Goal: Task Accomplishment & Management: Manage account settings

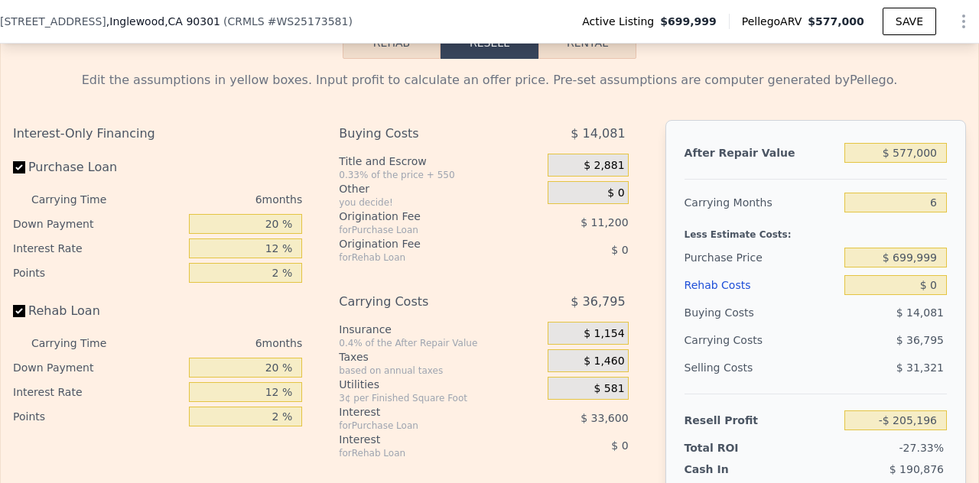
scroll to position [2300, 0]
click at [899, 263] on input "$ 699,999" at bounding box center [895, 258] width 102 height 20
type input "$ 4,000"
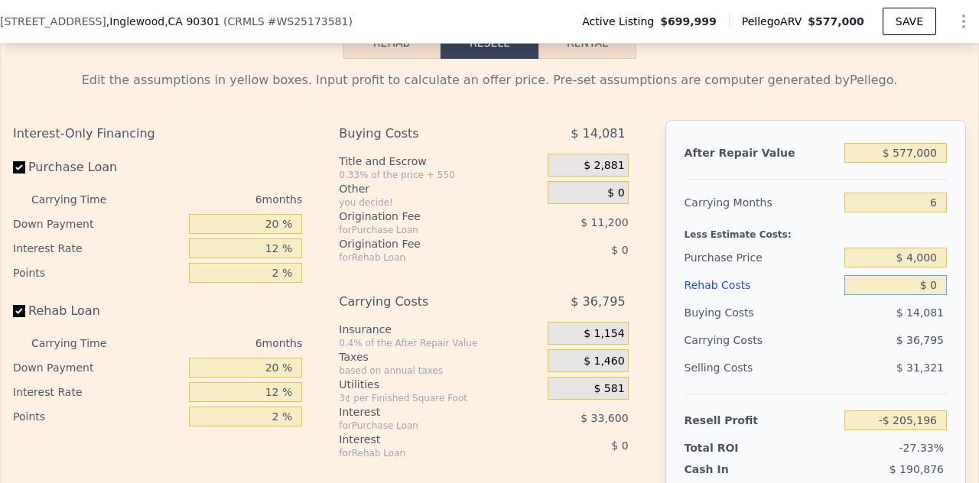
type input "$ 537,665"
click at [911, 259] on input "$ 4,000" at bounding box center [895, 258] width 102 height 20
type input "$ 400,000"
type input "$ 115,002"
click at [897, 161] on input "$ 577,000" at bounding box center [895, 153] width 102 height 20
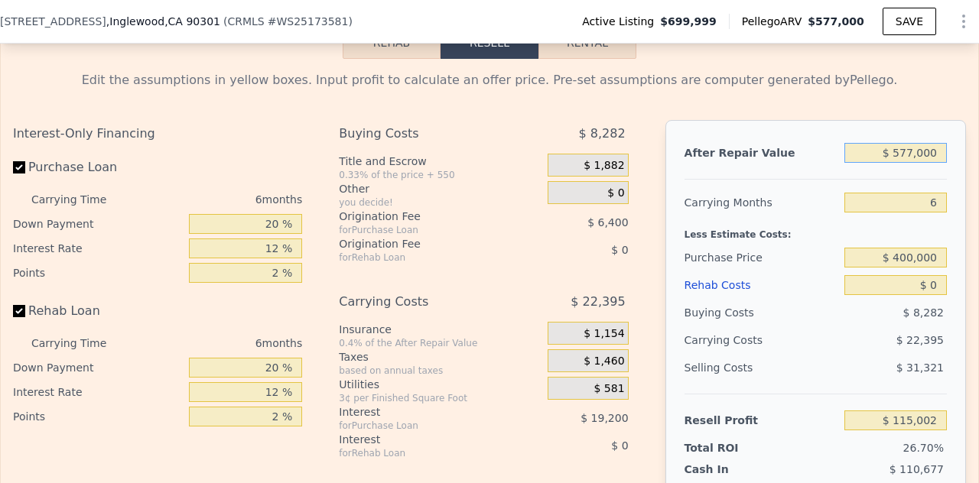
click at [897, 161] on input "$ 577,000" at bounding box center [895, 153] width 102 height 20
type input "$ 6"
type input "-$ 430,067"
type input "$ 65"
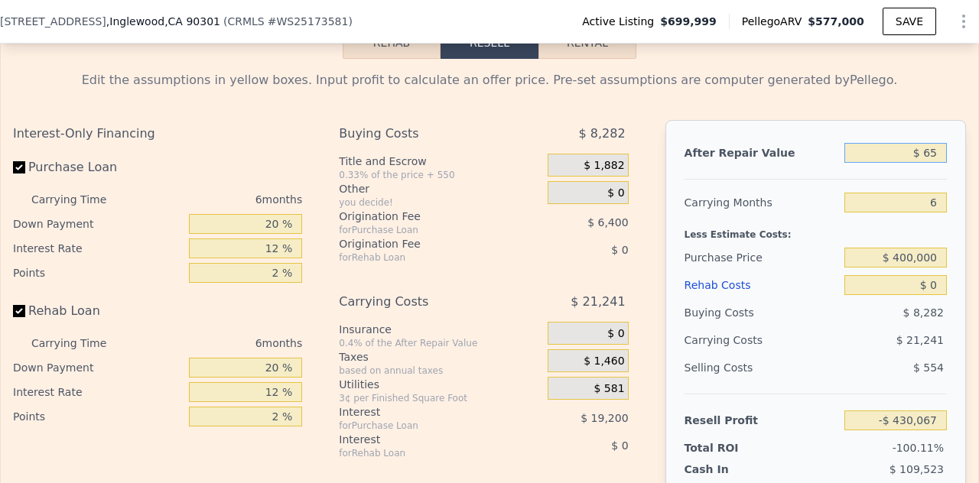
type input "-$ 430,012"
type input "$ 650"
type input "-$ 429,458"
type input "$ 6,500"
type input "-$ 423,934"
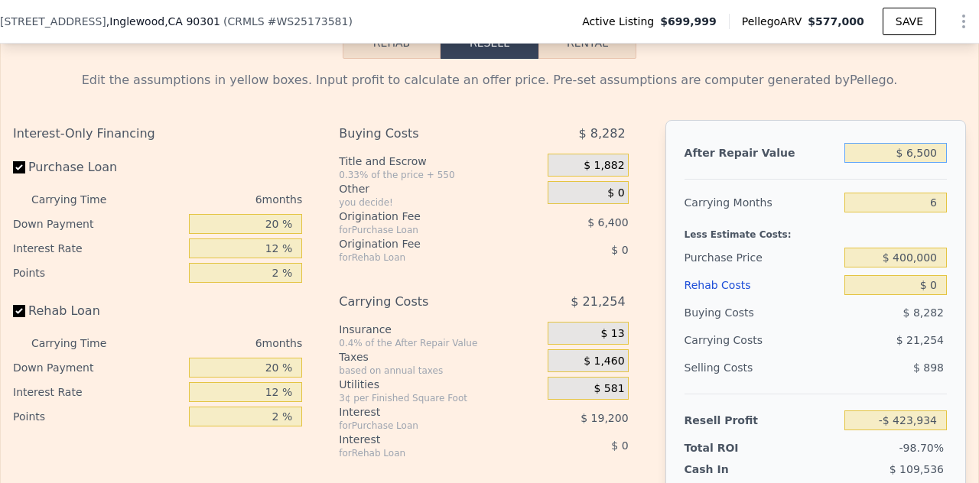
type input "$ 65,000"
type input "-$ 368,669"
click at [924, 152] on input "$ 65,000" at bounding box center [895, 153] width 102 height 20
type input "$ 650,000"
type input "$ 183,962"
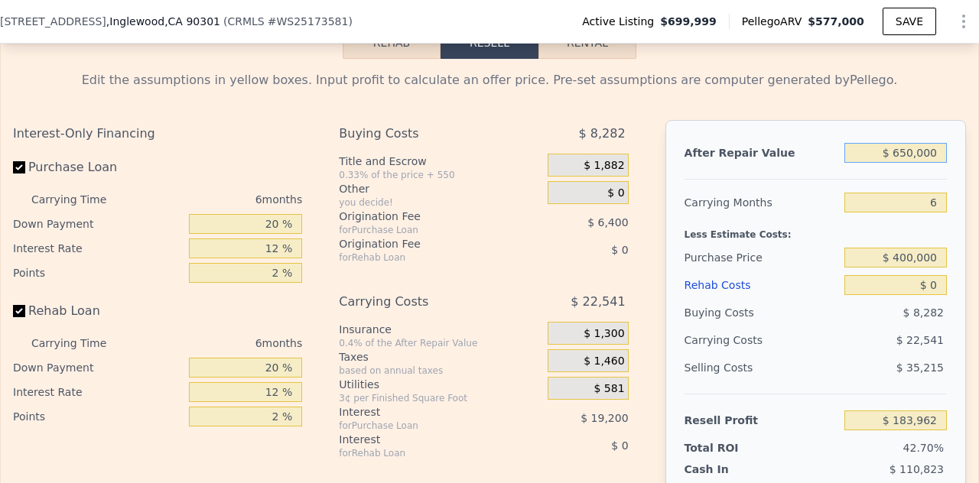
type input "$ 650,000"
click at [921, 203] on input "6" at bounding box center [895, 203] width 102 height 20
click at [925, 205] on input "6" at bounding box center [895, 203] width 102 height 20
type input "4"
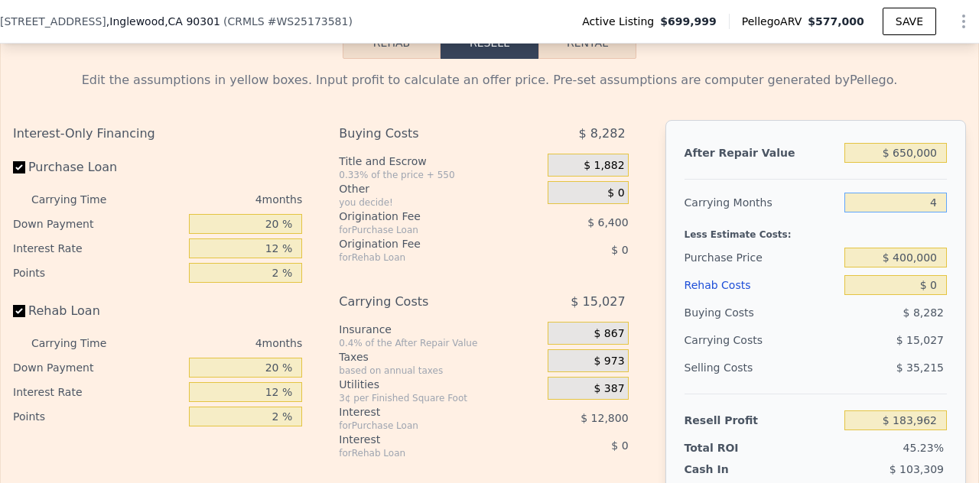
type input "$ 191,476"
type input "4"
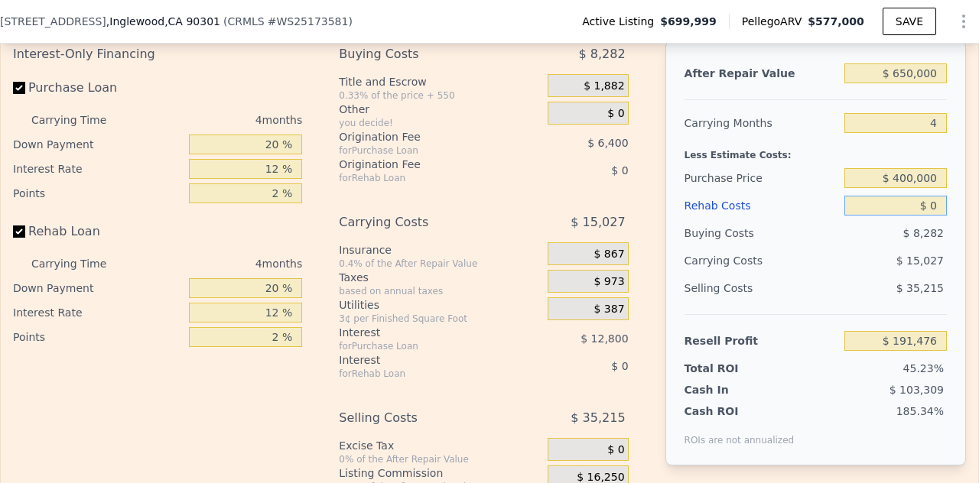
click at [920, 216] on input "$ 0" at bounding box center [895, 206] width 102 height 20
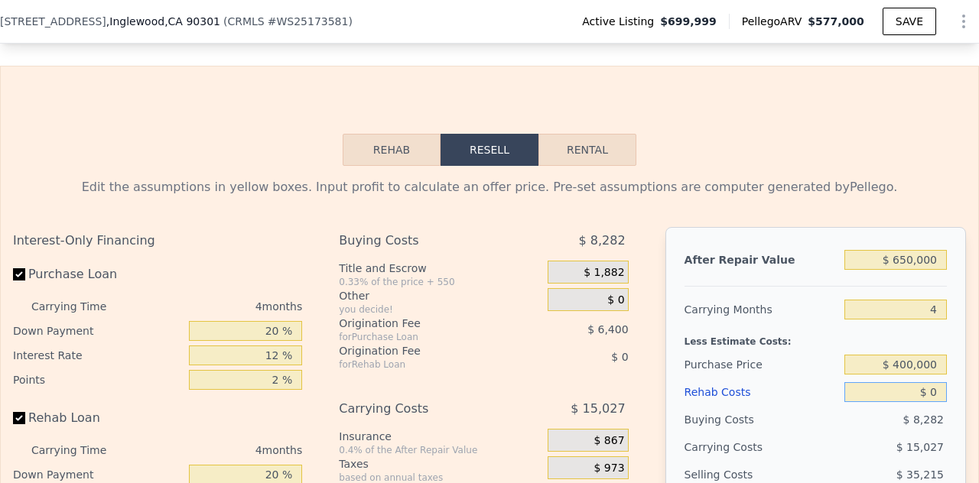
scroll to position [2208, 0]
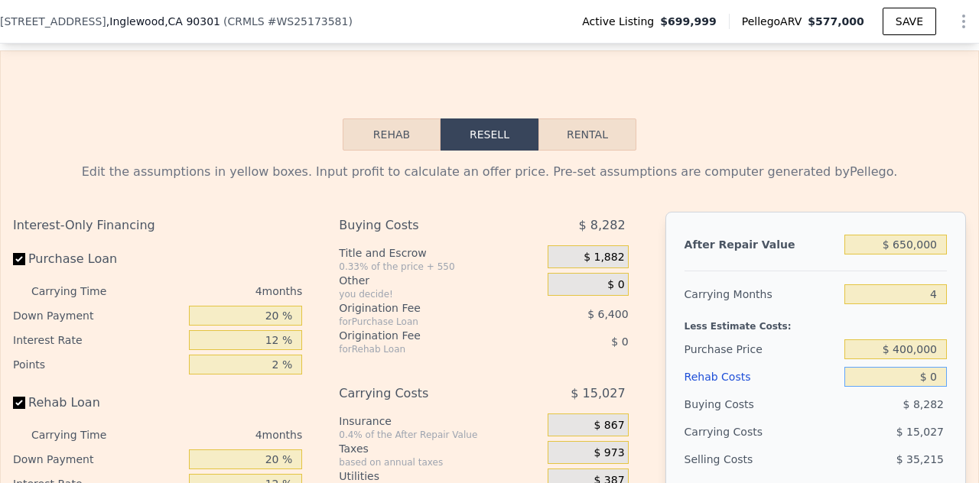
click at [372, 151] on button "Rehab" at bounding box center [392, 135] width 98 height 32
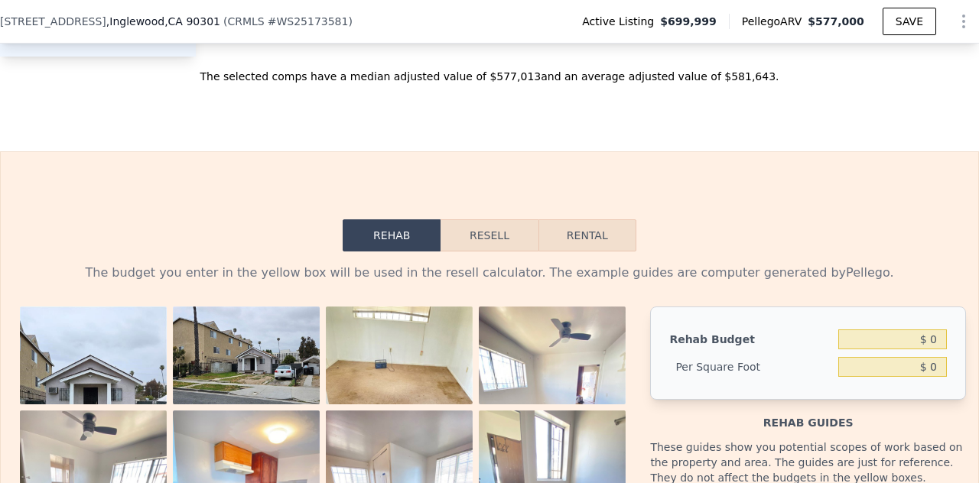
scroll to position [2188, 0]
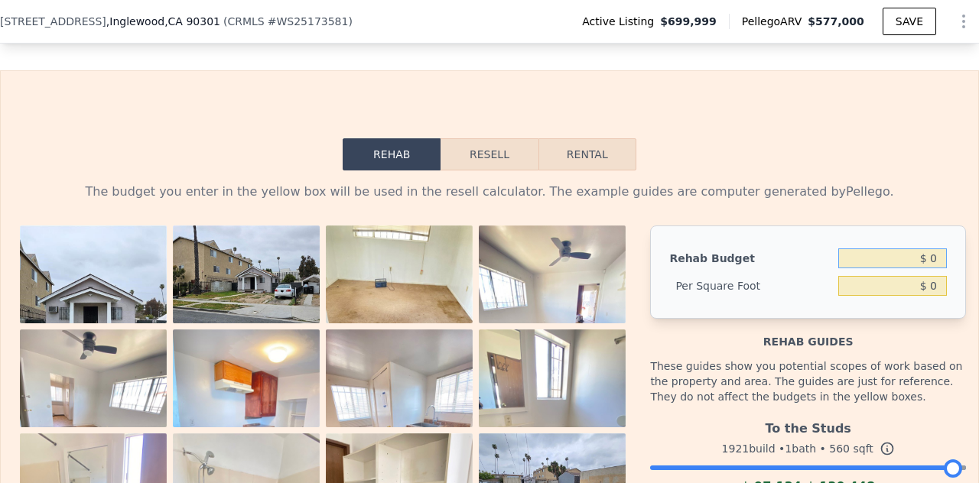
click at [928, 261] on input "$ 0" at bounding box center [892, 258] width 109 height 20
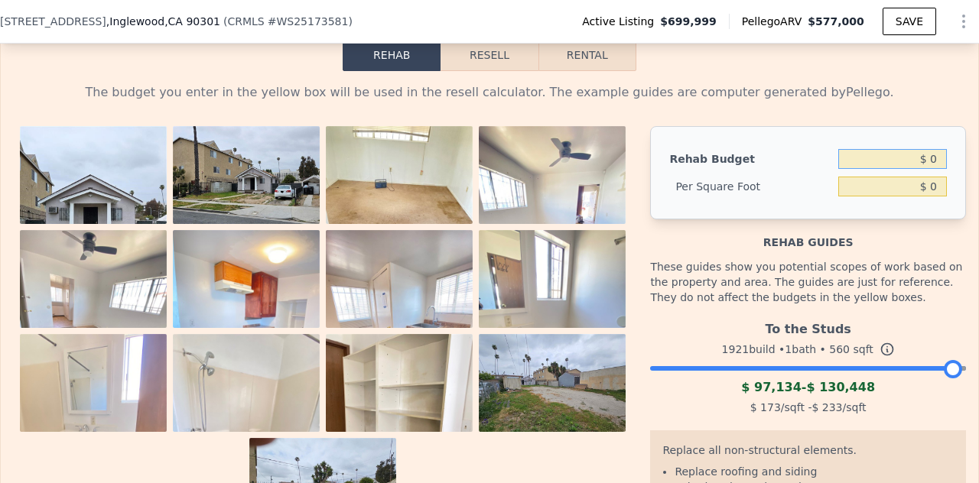
scroll to position [2286, 0]
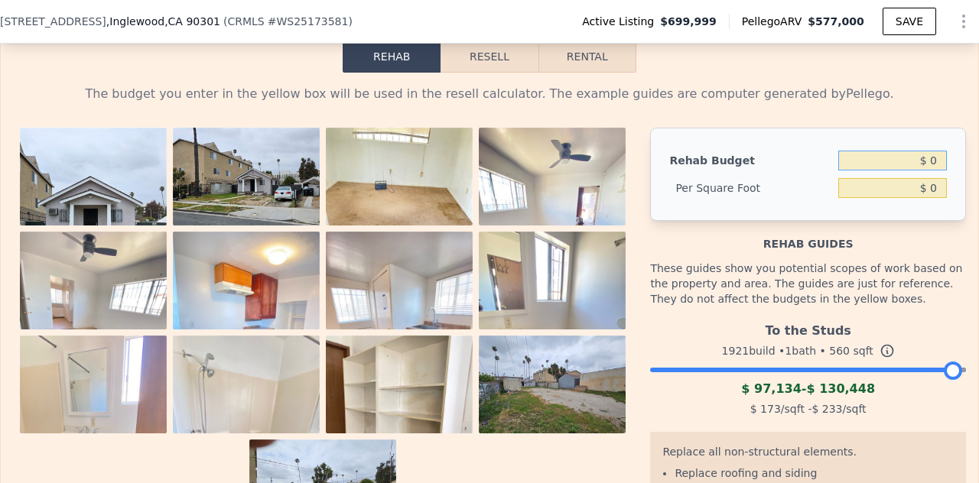
click at [485, 66] on button "Resell" at bounding box center [488, 57] width 97 height 32
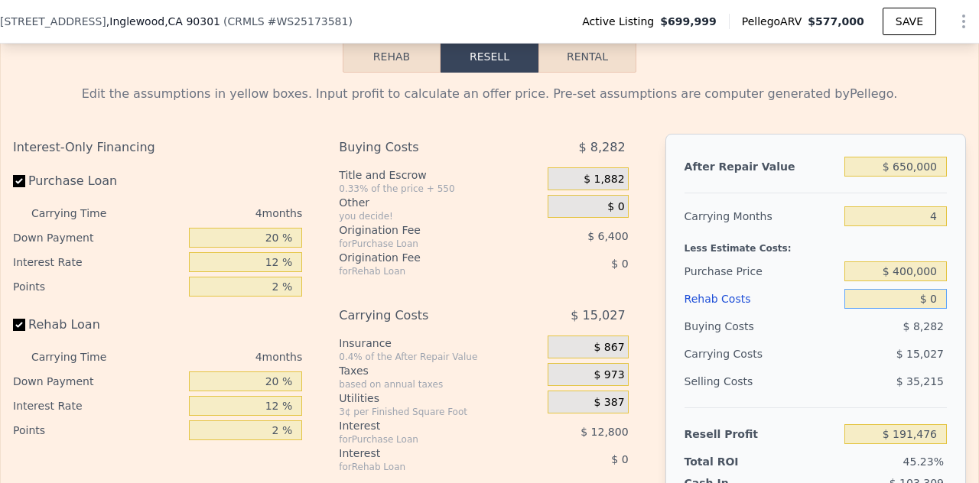
click at [923, 303] on input "$ 0" at bounding box center [895, 299] width 102 height 20
type input "$ 4"
type input "$ 191,472"
type input "$ 40"
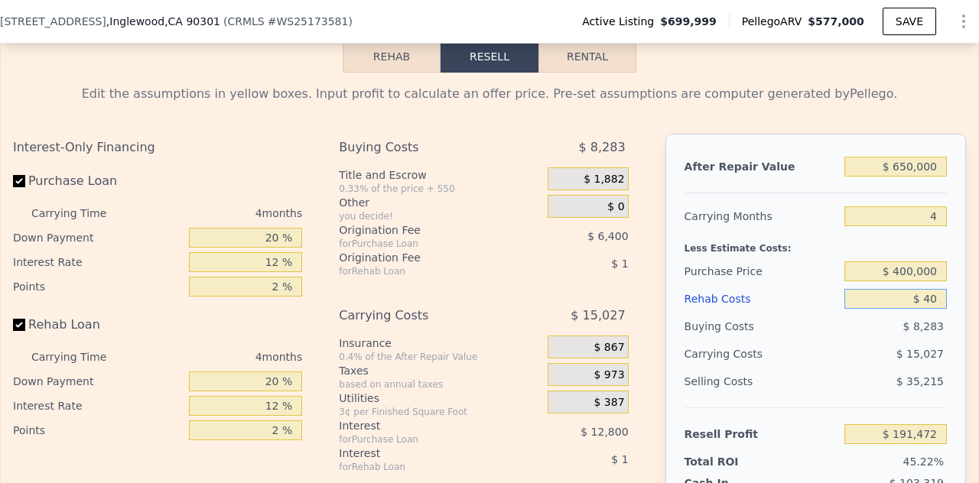
type input "$ 191,435"
type input "$ 400"
type input "$ 191,058"
type input "$ 4,000"
type input "$ 187,284"
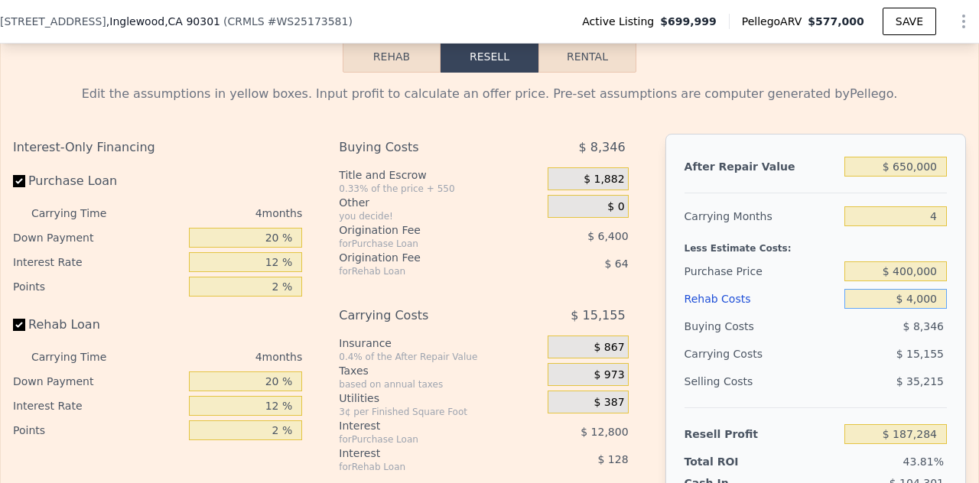
type input "$ 40,000"
type input "$ 149,556"
type input "$ 40,000"
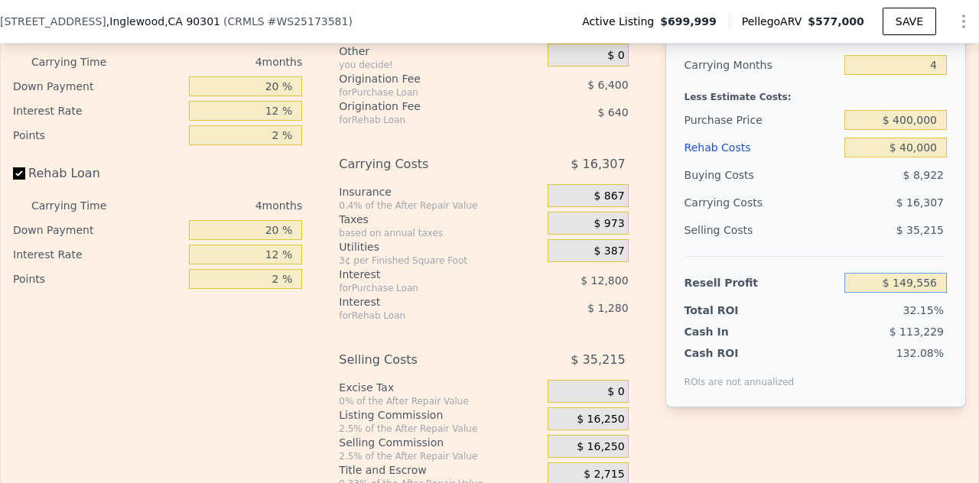
scroll to position [2439, 0]
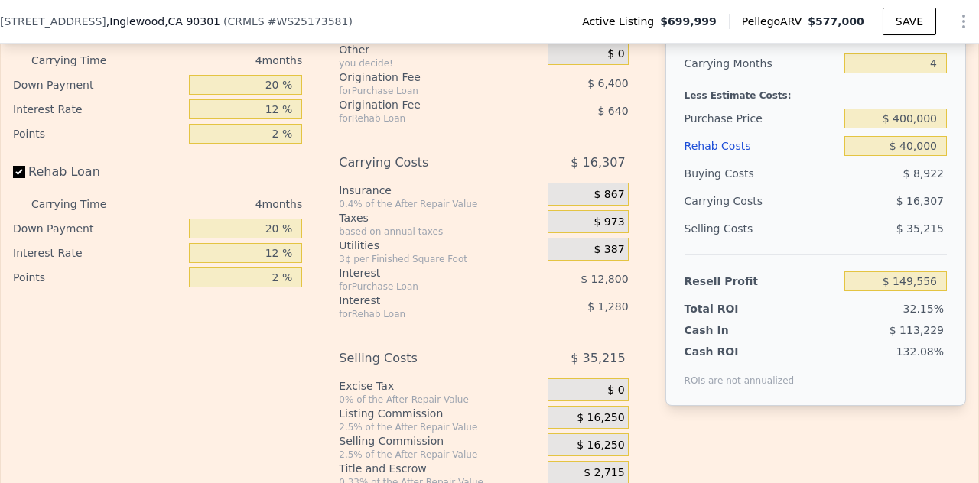
click at [800, 285] on div "Resell Profit" at bounding box center [761, 282] width 154 height 28
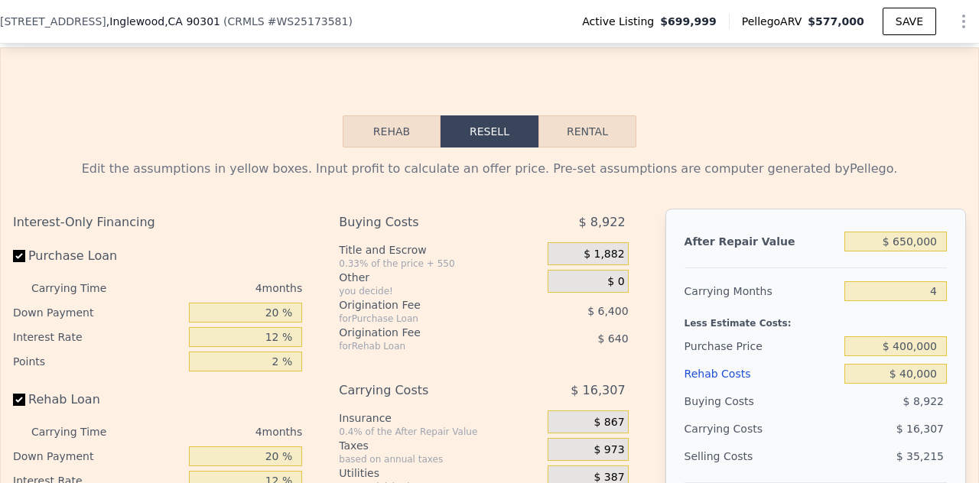
scroll to position [2208, 0]
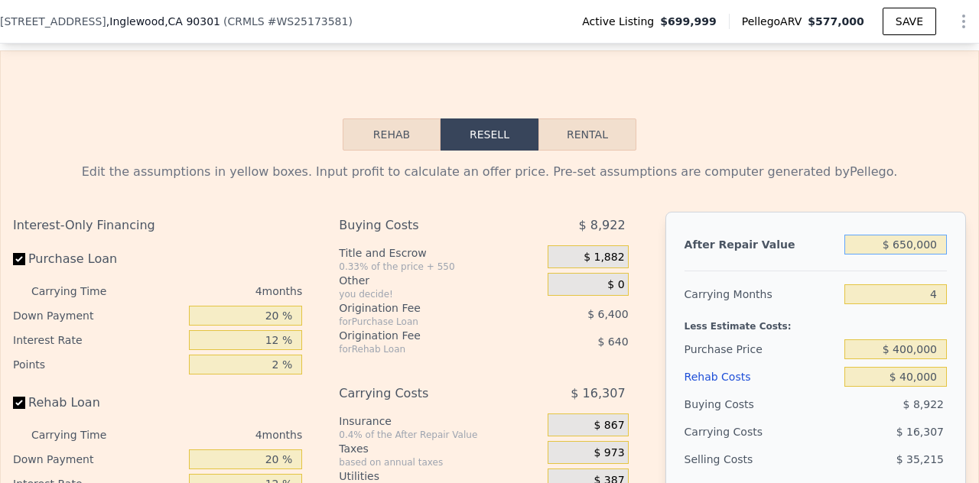
click at [896, 249] on input "$ 650,000" at bounding box center [895, 245] width 102 height 20
click at [917, 355] on input "$ 400,000" at bounding box center [895, 349] width 102 height 20
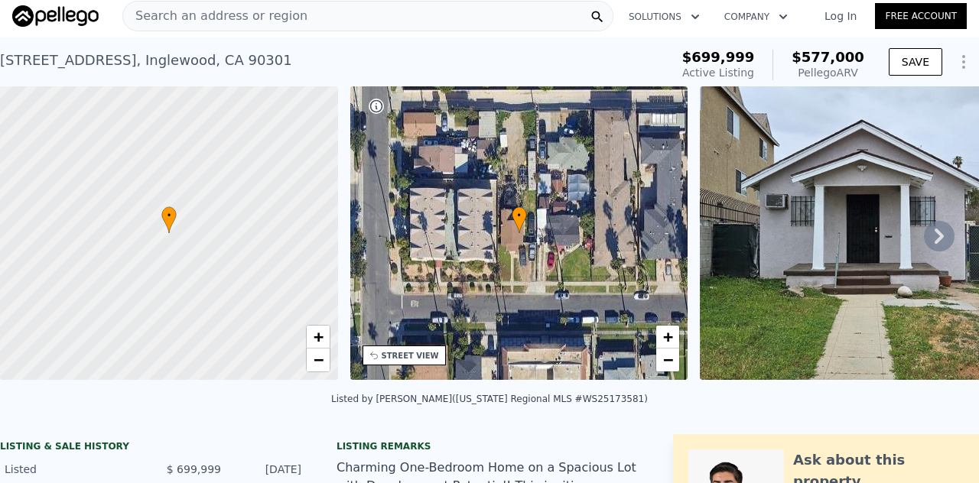
scroll to position [0, 0]
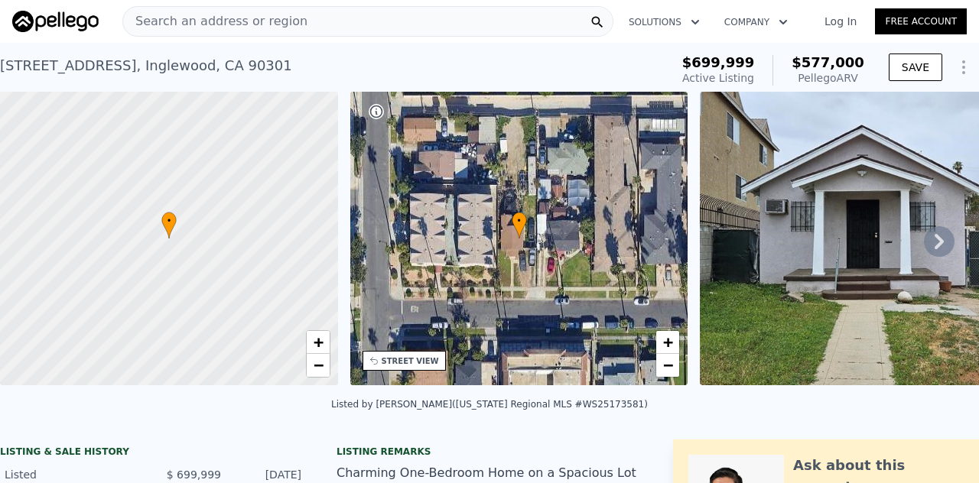
click at [225, 19] on span "Search an address or region" at bounding box center [215, 21] width 184 height 18
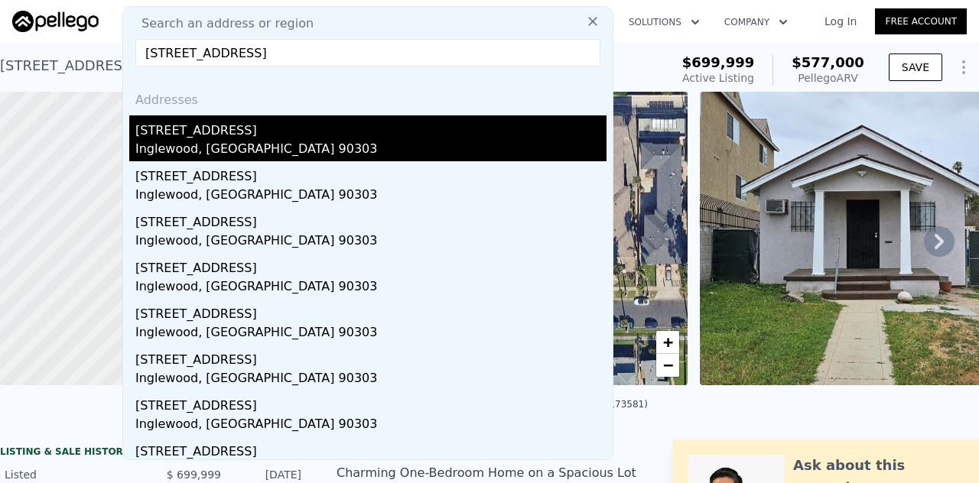
type input "10404 S 6th Ave, Inglewood 90303"
click at [188, 126] on div "[STREET_ADDRESS]" at bounding box center [370, 127] width 471 height 24
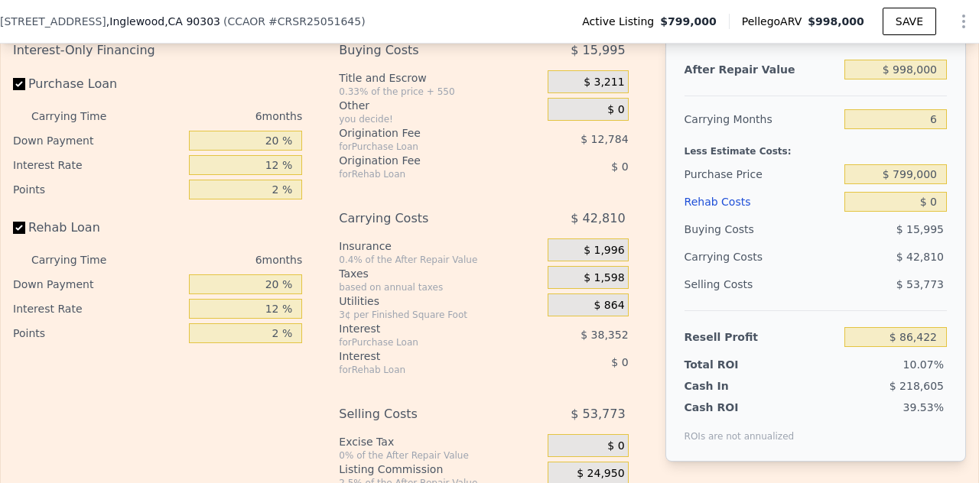
scroll to position [2254, 0]
click at [904, 184] on input "$ 799,000" at bounding box center [895, 174] width 102 height 20
type input "$ 750,000"
type input "$ 138,721"
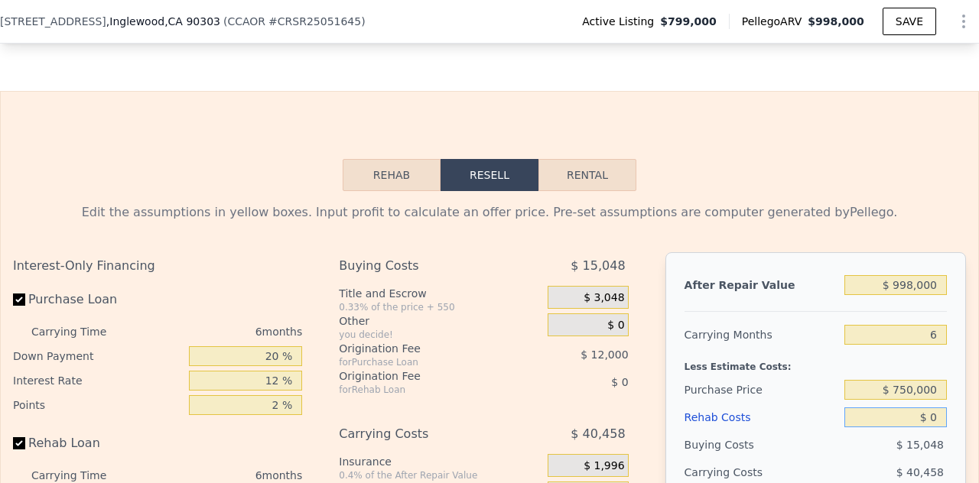
scroll to position [2038, 0]
click at [914, 400] on input "$ 750,000" at bounding box center [895, 390] width 102 height 20
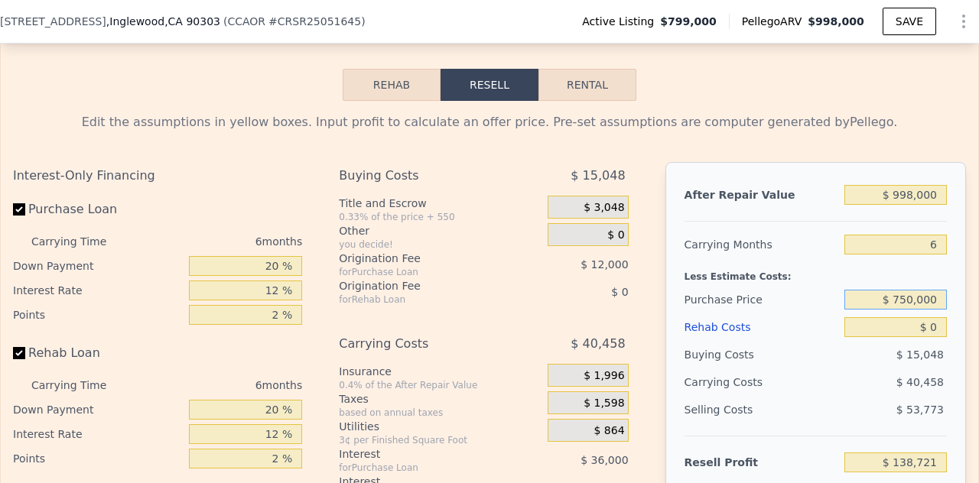
scroll to position [2130, 0]
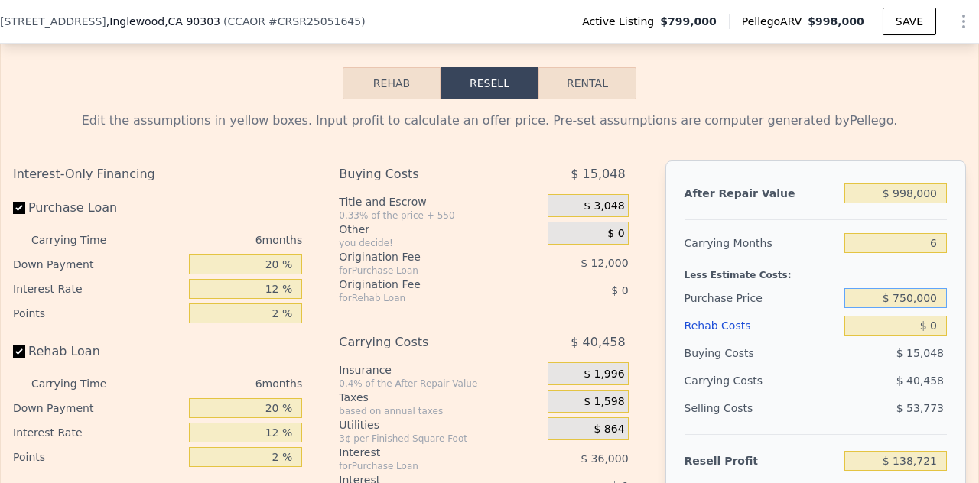
click at [901, 308] on input "$ 750,000" at bounding box center [895, 298] width 102 height 20
click at [881, 203] on input "$ 998,000" at bounding box center [895, 193] width 102 height 20
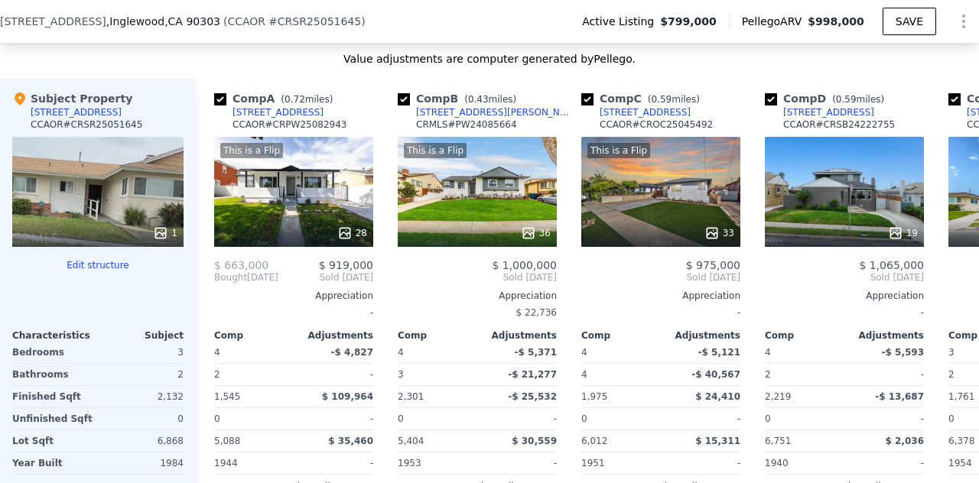
scroll to position [1460, 0]
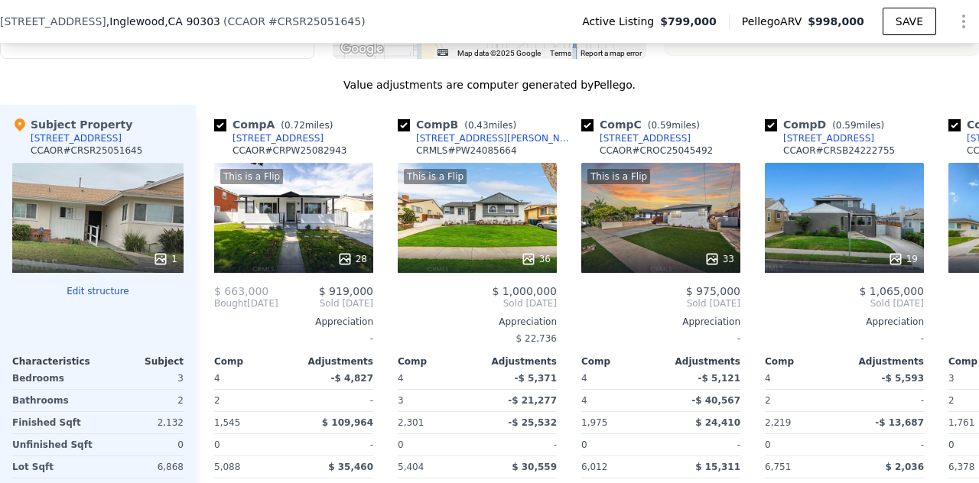
click at [180, 54] on div "Edit all filters" at bounding box center [157, 32] width 288 height 43
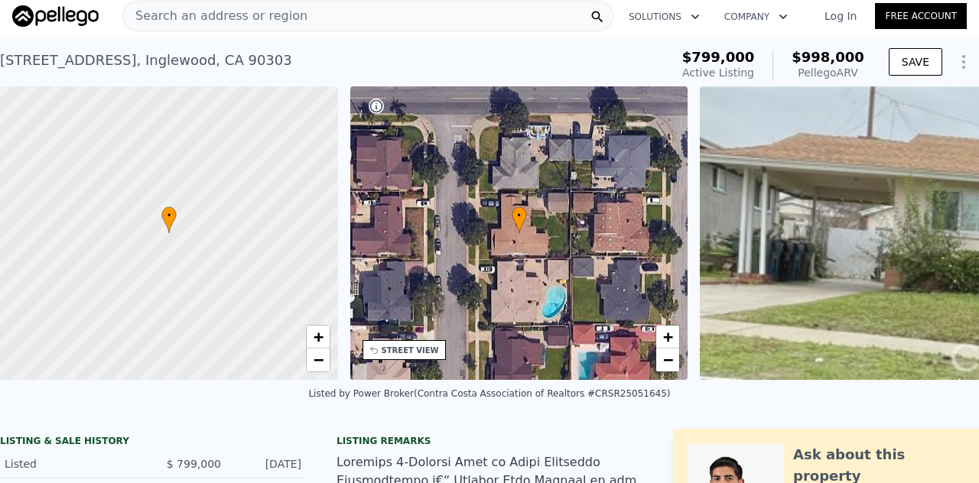
scroll to position [0, 0]
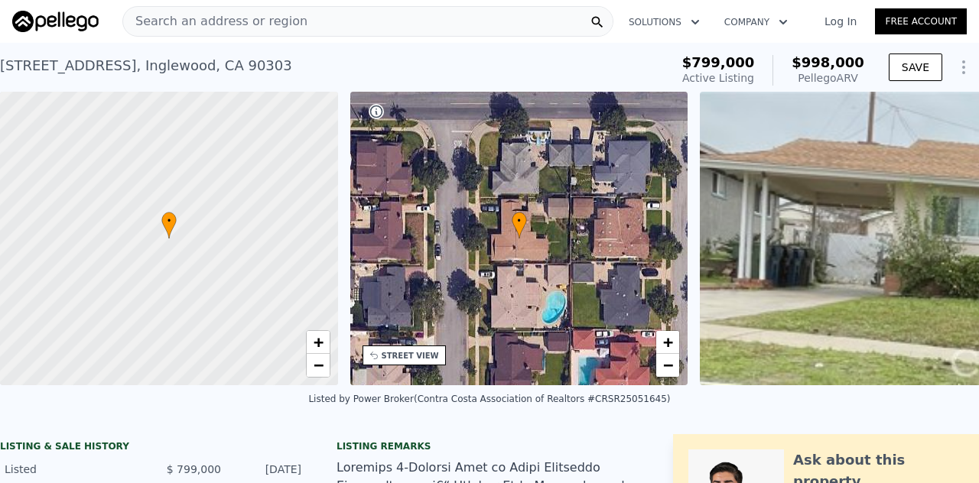
click at [829, 22] on link "Log In" at bounding box center [840, 21] width 69 height 15
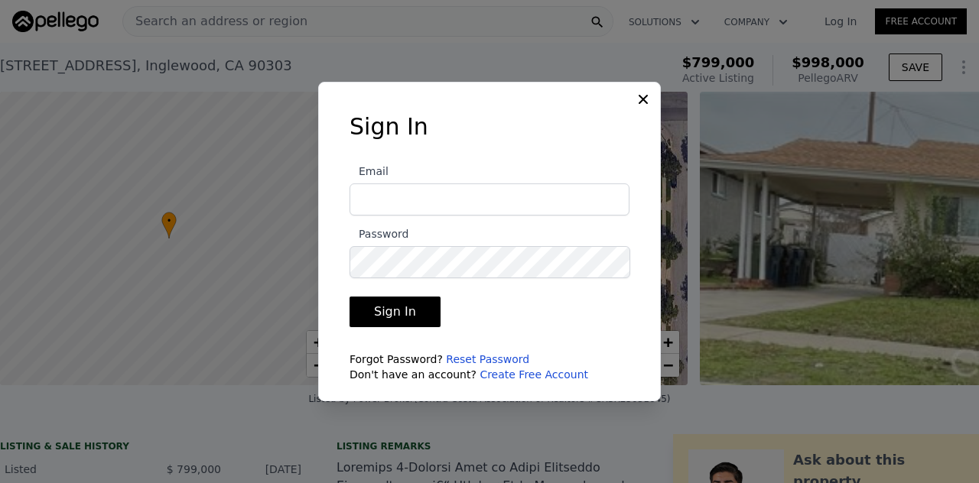
click at [510, 198] on input "Email" at bounding box center [489, 199] width 280 height 32
type input "gus@eazysellnbuyre.com"
click at [395, 317] on button "Sign In" at bounding box center [394, 312] width 91 height 31
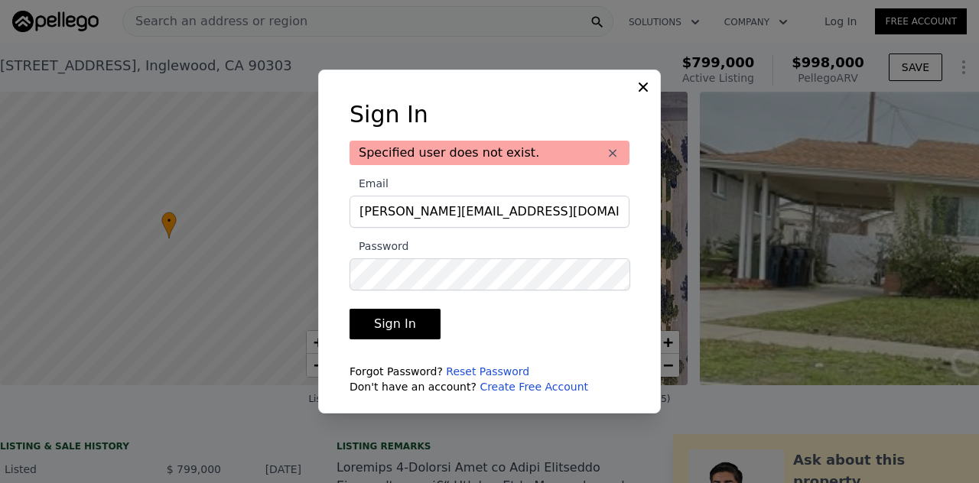
click at [645, 85] on icon at bounding box center [642, 87] width 9 height 9
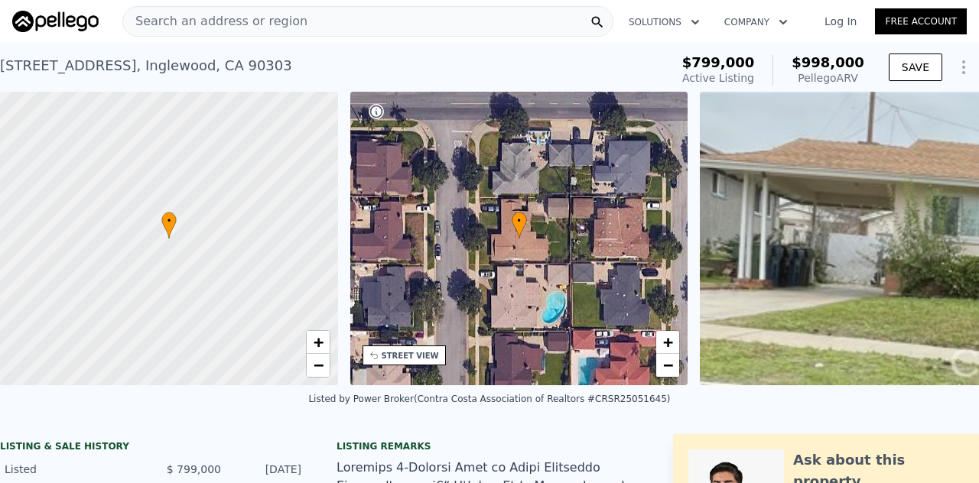
click at [893, 25] on link "Free Account" at bounding box center [921, 21] width 92 height 26
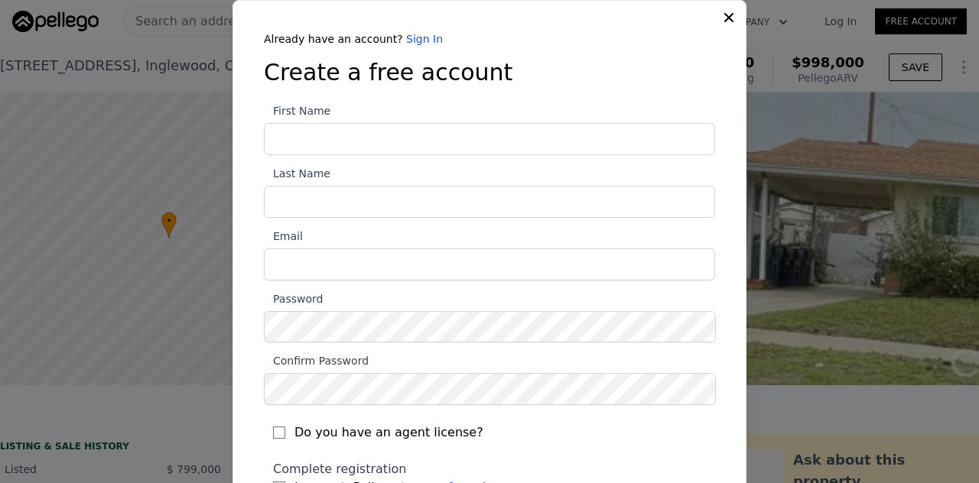
click at [406, 41] on link "Sign In" at bounding box center [424, 39] width 37 height 12
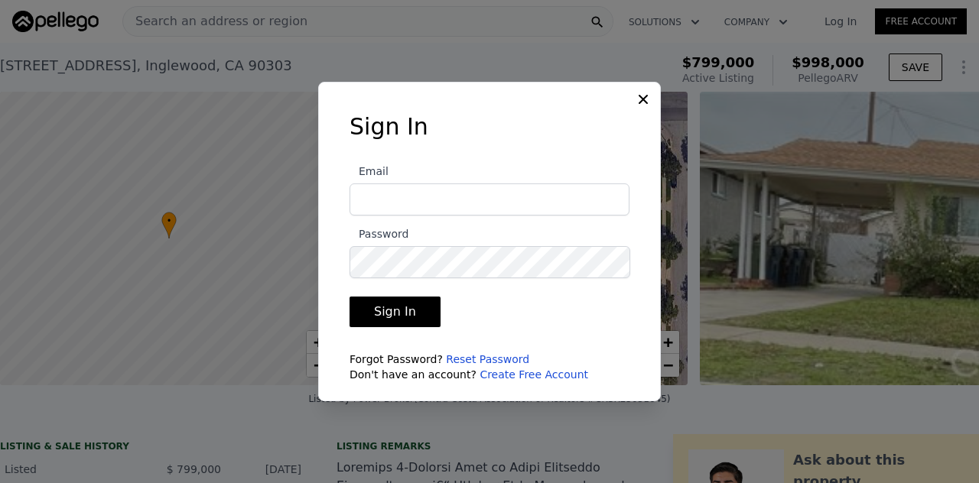
click at [393, 202] on input "Email" at bounding box center [489, 199] width 280 height 32
type input "gsalcedo7@gmail.com"
click at [644, 96] on icon at bounding box center [642, 99] width 15 height 15
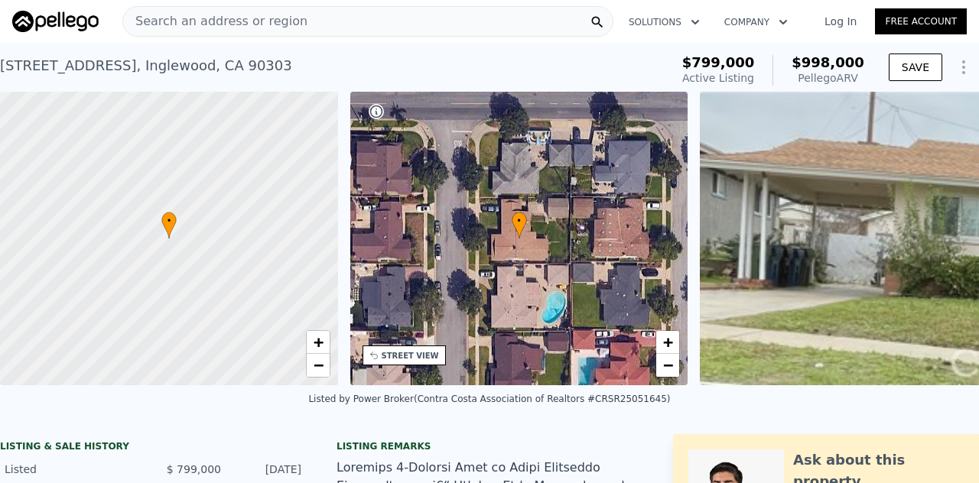
click at [907, 23] on link "Free Account" at bounding box center [921, 21] width 92 height 26
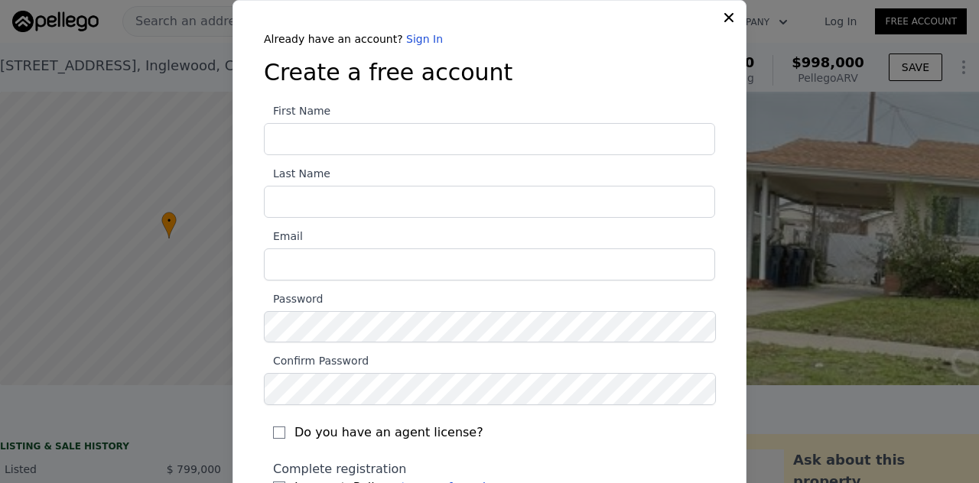
click at [488, 138] on input "First Name" at bounding box center [489, 139] width 451 height 32
type input "[PERSON_NAME]"
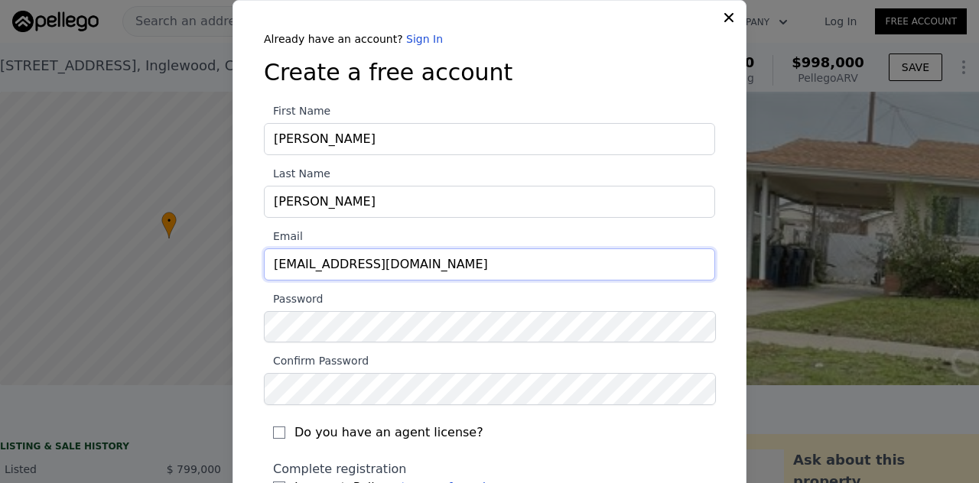
click at [356, 270] on input "integrated.all@gmail.com" at bounding box center [489, 264] width 451 height 32
type input "gus@eazysellnbuyre.com"
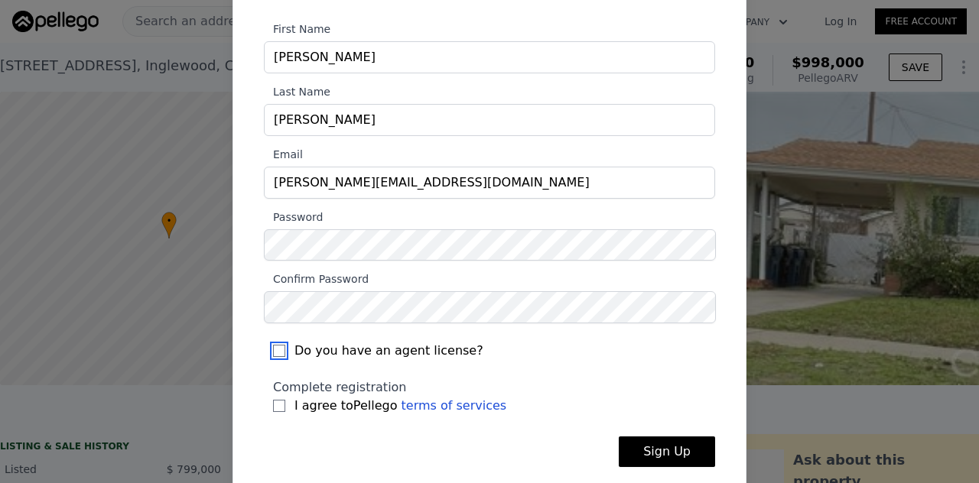
scroll to position [95, 0]
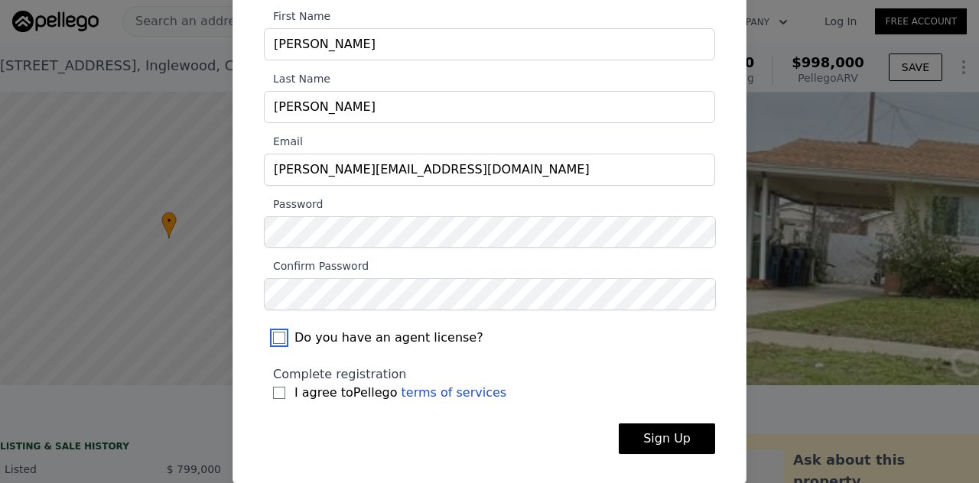
click at [273, 333] on input "Do you have an agent license?" at bounding box center [279, 338] width 12 height 12
checkbox input "true"
click at [274, 388] on input "I agree to Pellego terms of services" at bounding box center [279, 393] width 12 height 12
checkbox input "true"
click at [664, 439] on button "Sign Up" at bounding box center [666, 439] width 96 height 31
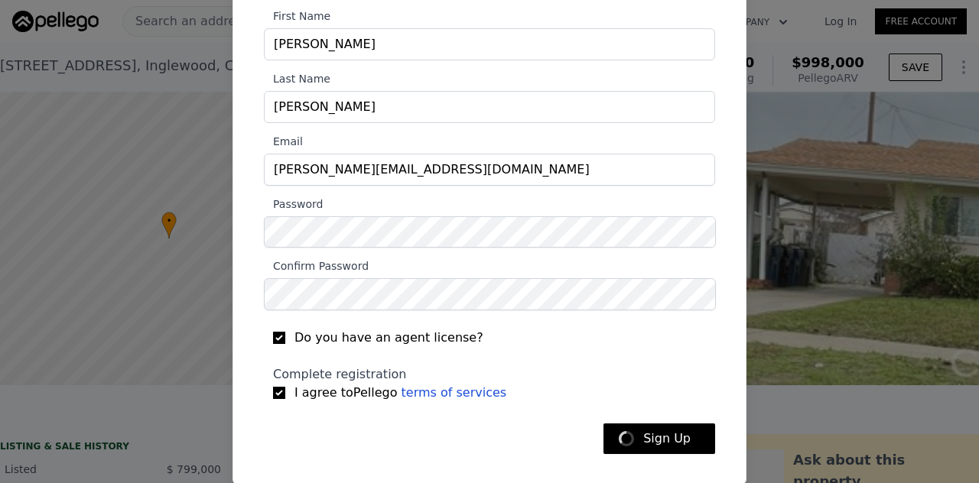
scroll to position [0, 0]
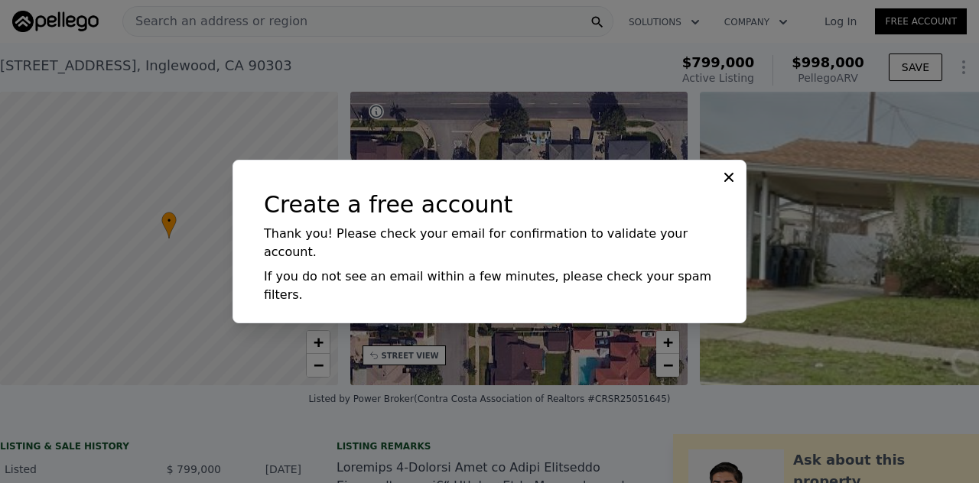
click at [729, 185] on icon at bounding box center [728, 177] width 15 height 15
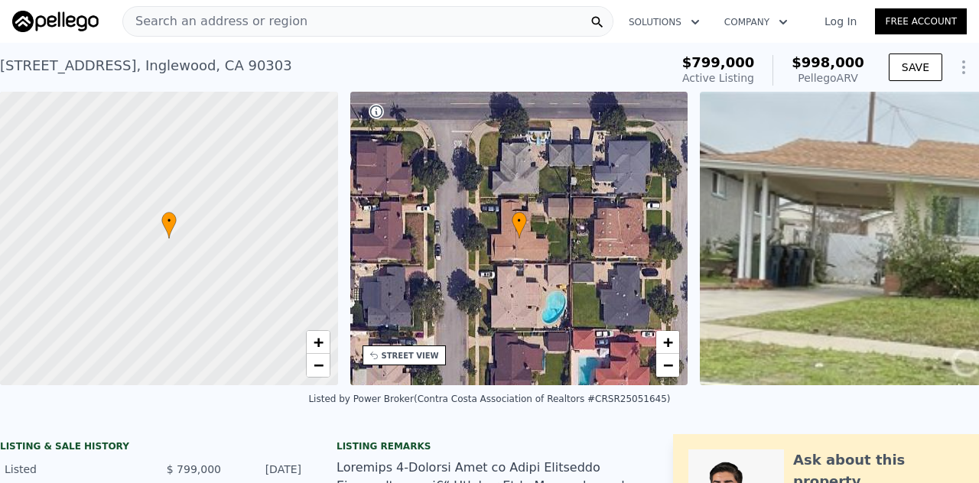
click at [771, 21] on button "Company" at bounding box center [756, 22] width 88 height 28
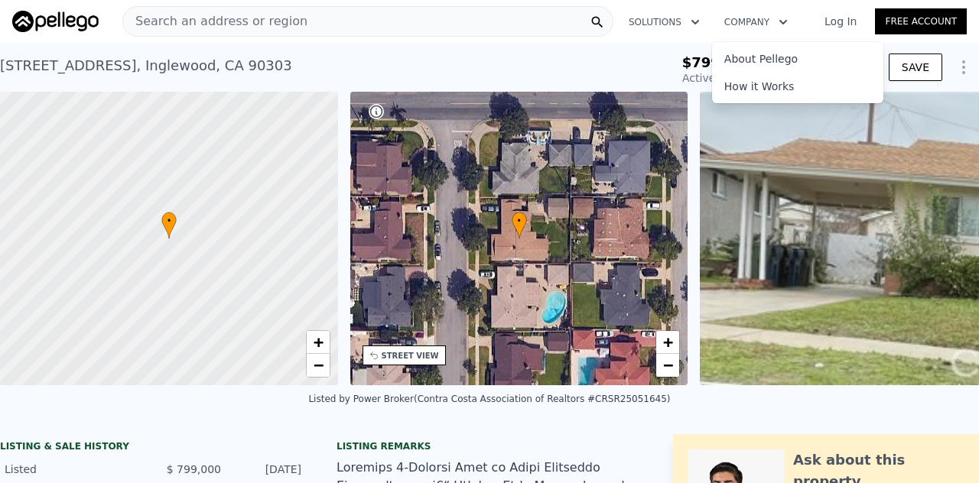
click at [829, 22] on link "Log In" at bounding box center [840, 21] width 69 height 15
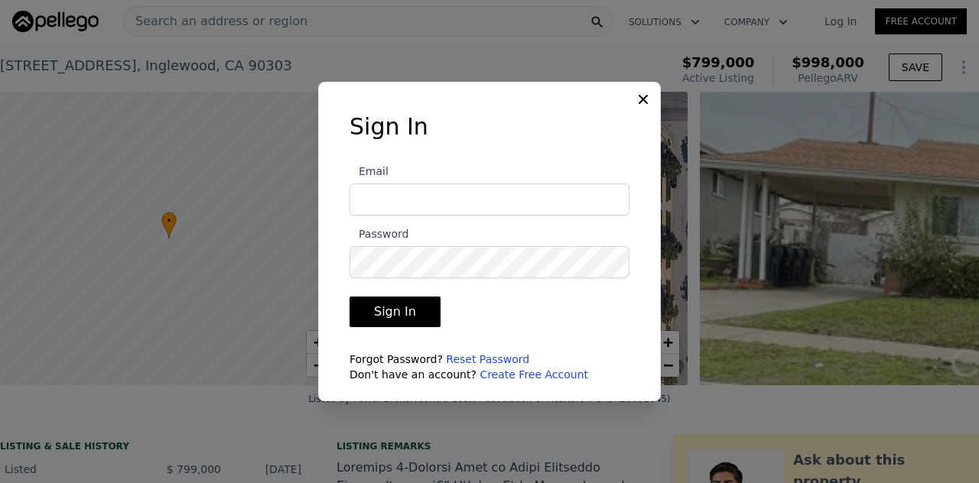
type input "gus@eazysellnbuyre.com"
click at [397, 313] on button "Sign In" at bounding box center [394, 312] width 91 height 31
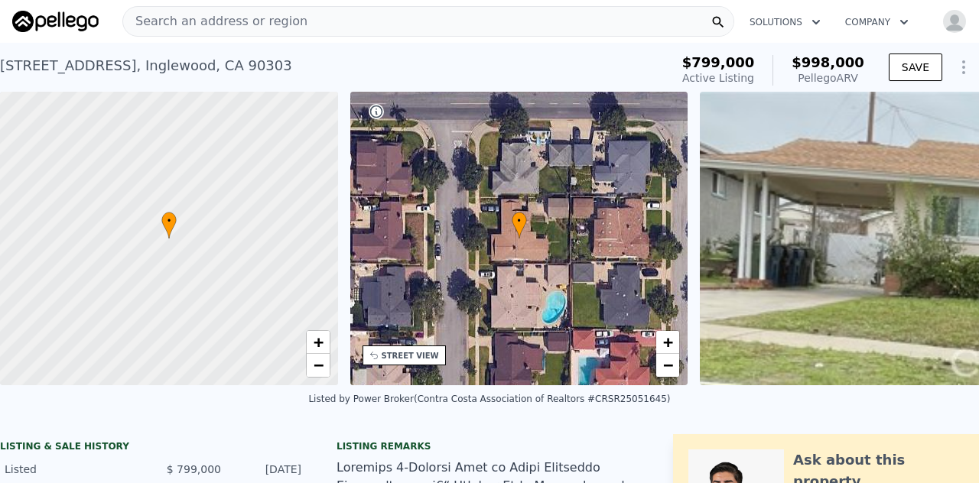
click at [942, 18] on img "button" at bounding box center [954, 21] width 24 height 24
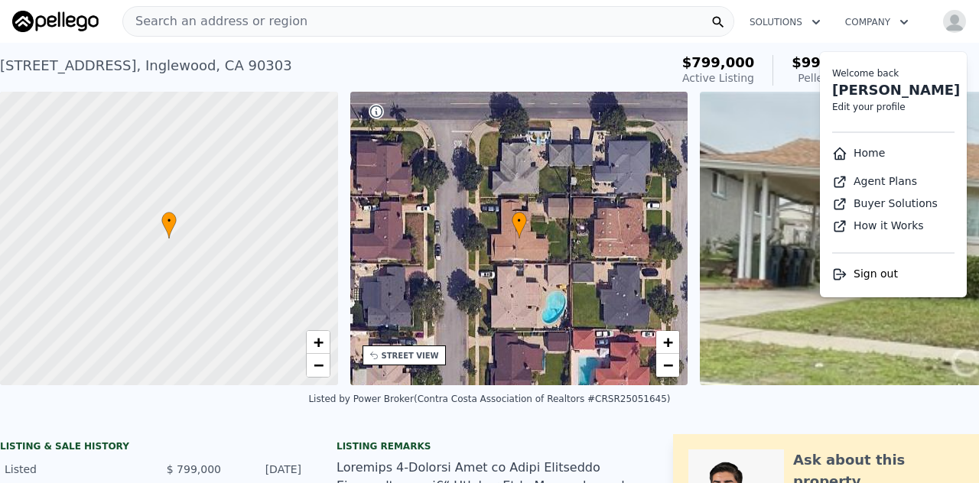
click at [855, 149] on link "Home" at bounding box center [858, 153] width 53 height 12
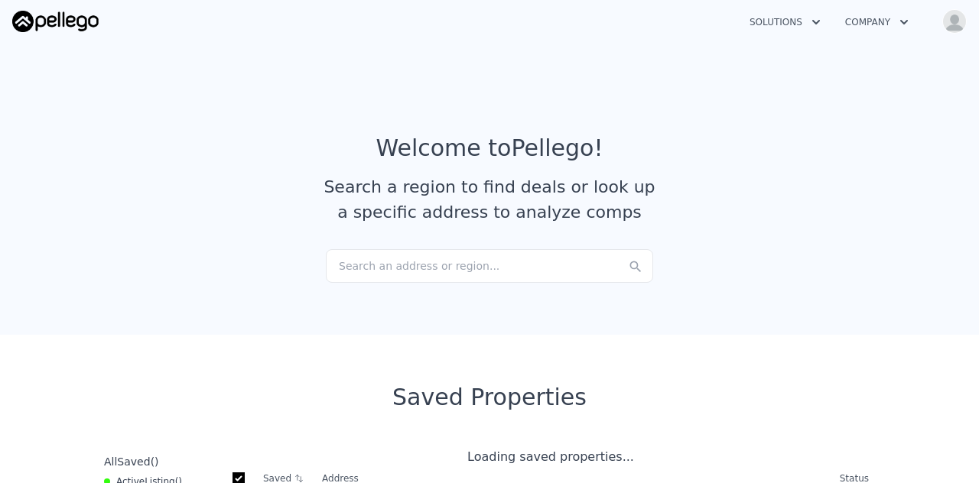
checkbox input "true"
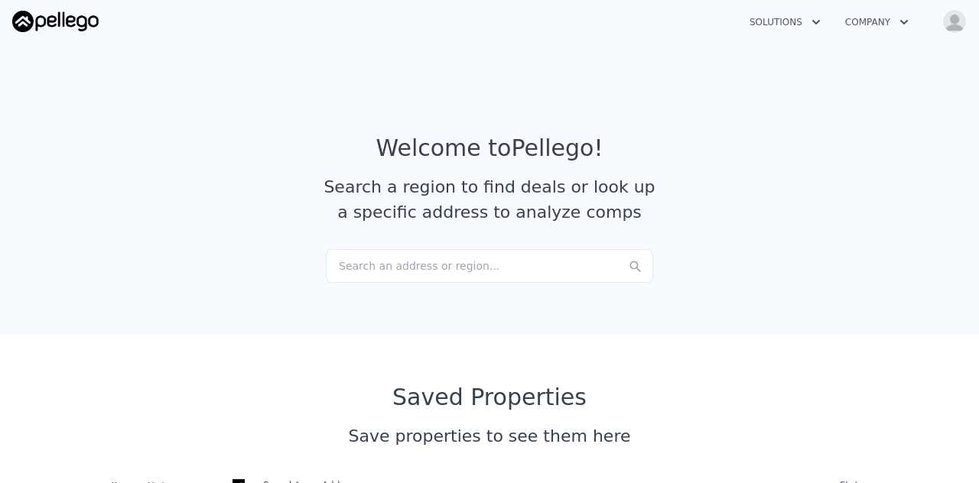
click at [893, 23] on button "Company" at bounding box center [877, 22] width 88 height 28
click at [815, 23] on icon "button" at bounding box center [816, 22] width 8 height 5
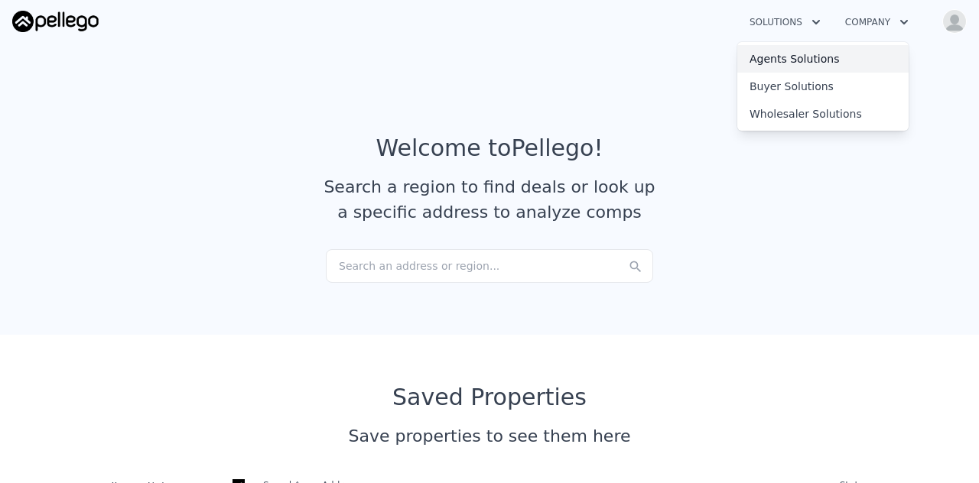
click at [804, 54] on link "Agents Solutions" at bounding box center [822, 59] width 171 height 28
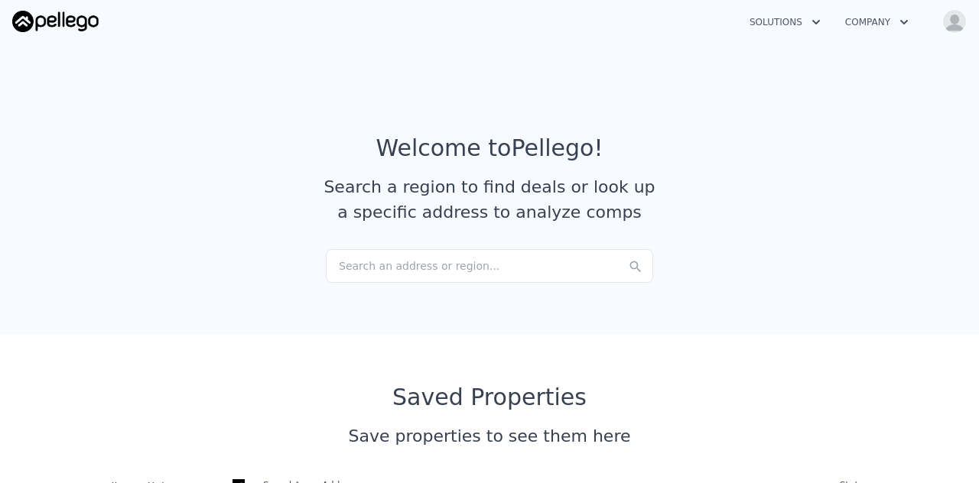
click at [459, 263] on div "Search an address or region..." at bounding box center [489, 266] width 327 height 34
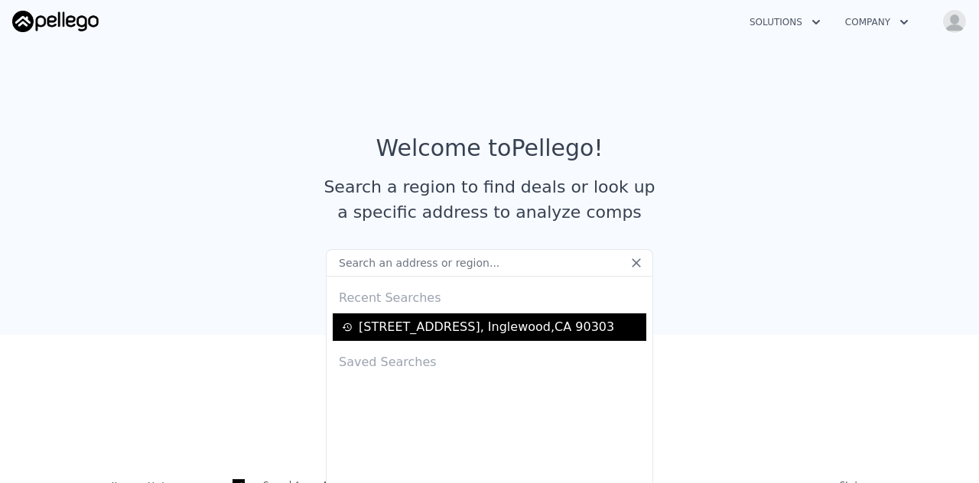
click at [437, 326] on div "10404 S 6th Ave , Inglewood , CA 90303" at bounding box center [486, 327] width 255 height 18
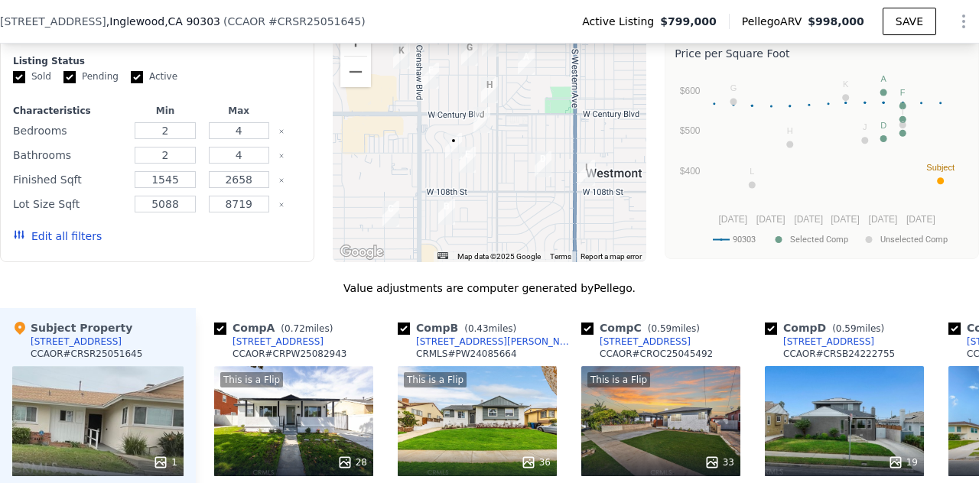
scroll to position [1257, 0]
click at [461, 173] on img "10524 S 4th Ave" at bounding box center [467, 160] width 17 height 26
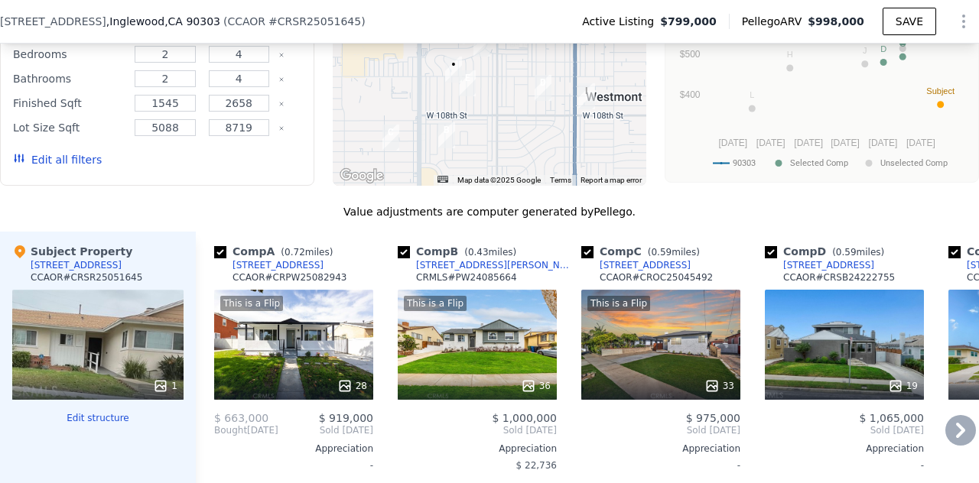
scroll to position [1391, 0]
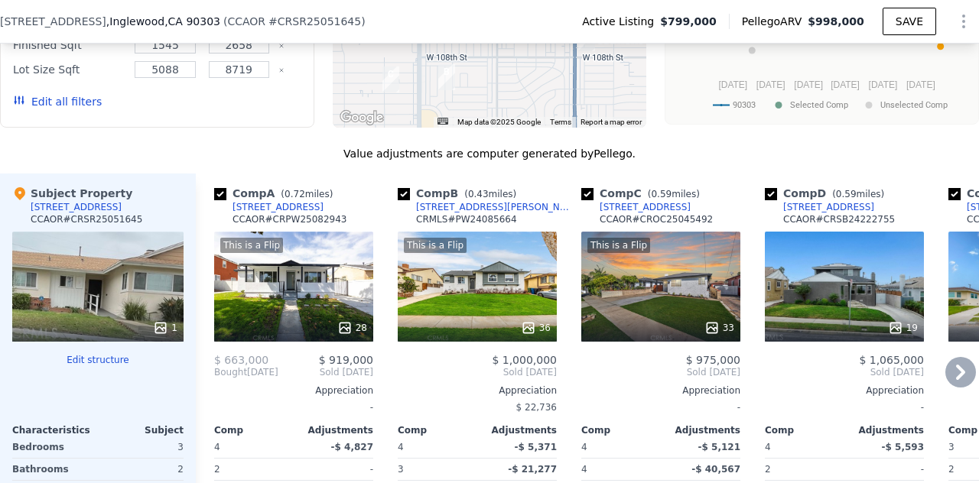
click at [333, 317] on div "This is a Flip 28" at bounding box center [293, 287] width 159 height 110
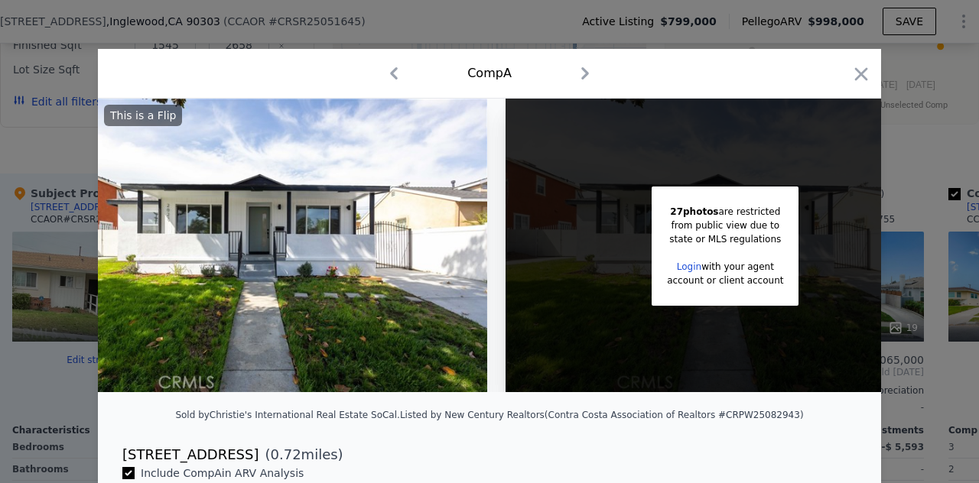
scroll to position [0, 52]
click at [677, 269] on link "Login" at bounding box center [688, 266] width 24 height 11
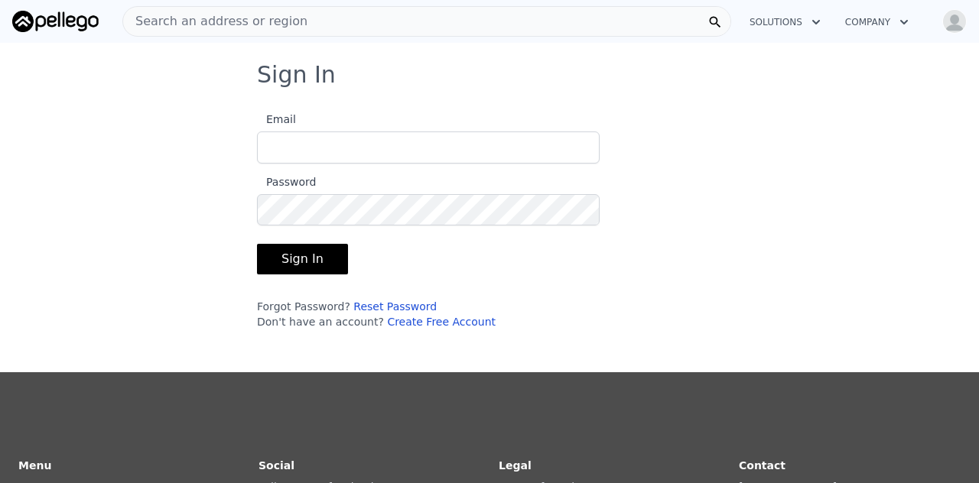
type input "gus@eazysellnbuyre.com"
click at [289, 262] on button "Sign In" at bounding box center [302, 259] width 91 height 31
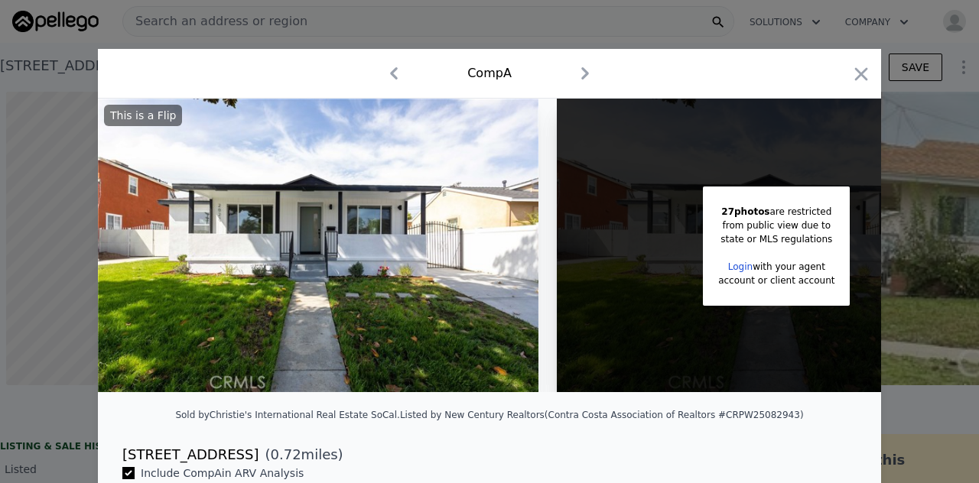
scroll to position [0, 6]
click at [493, 237] on img at bounding box center [318, 246] width 440 height 294
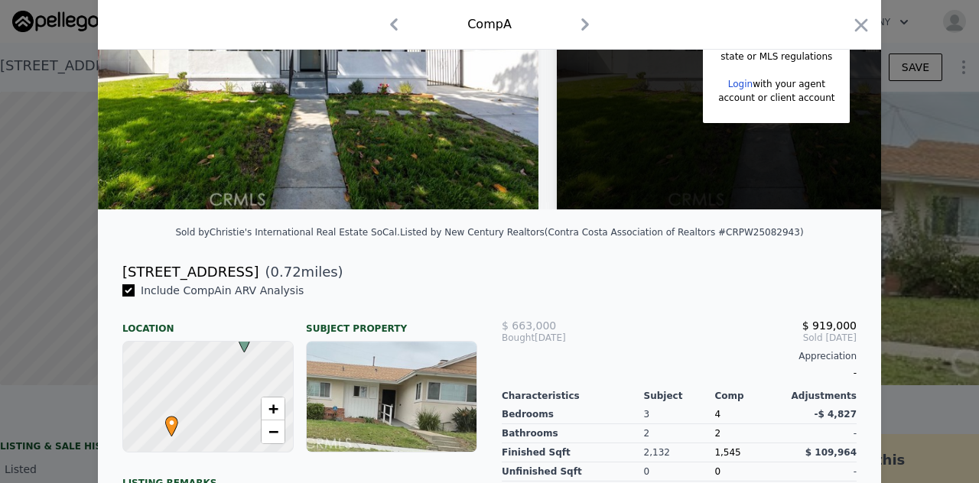
scroll to position [0, 0]
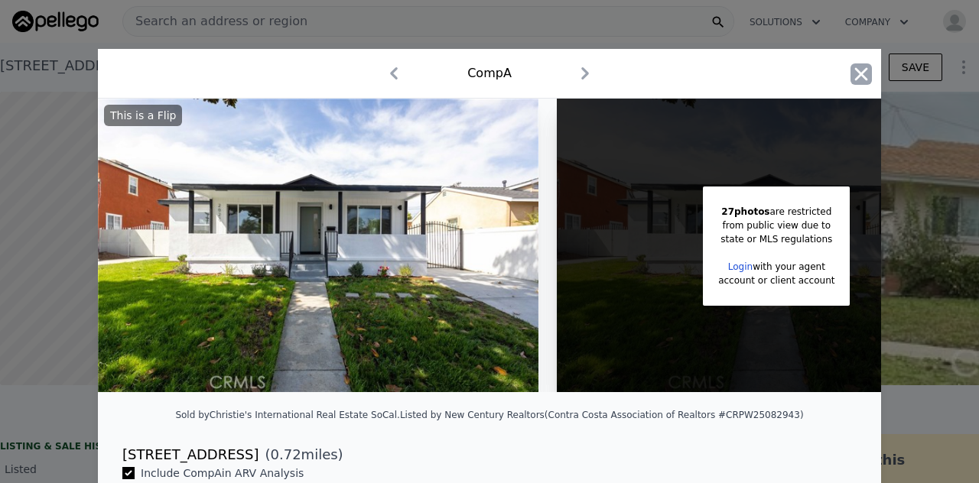
click at [850, 75] on icon "button" at bounding box center [860, 73] width 21 height 21
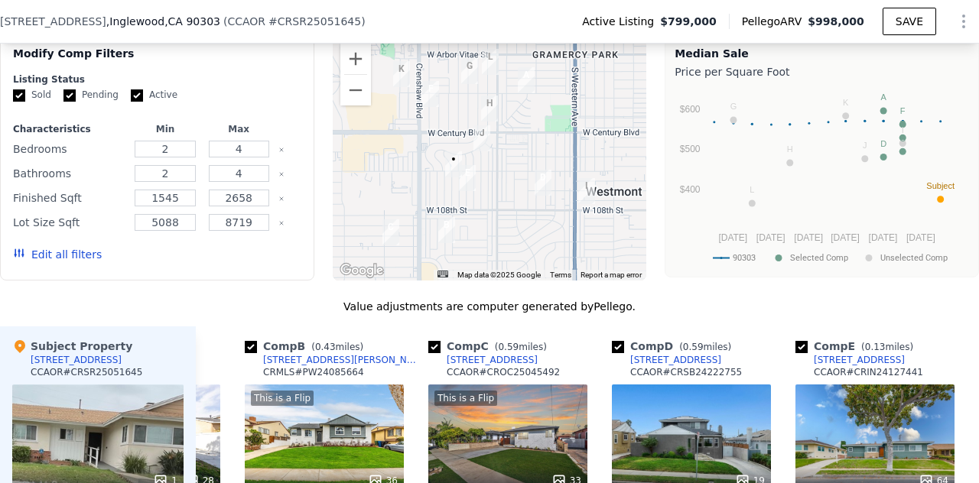
scroll to position [1268, 0]
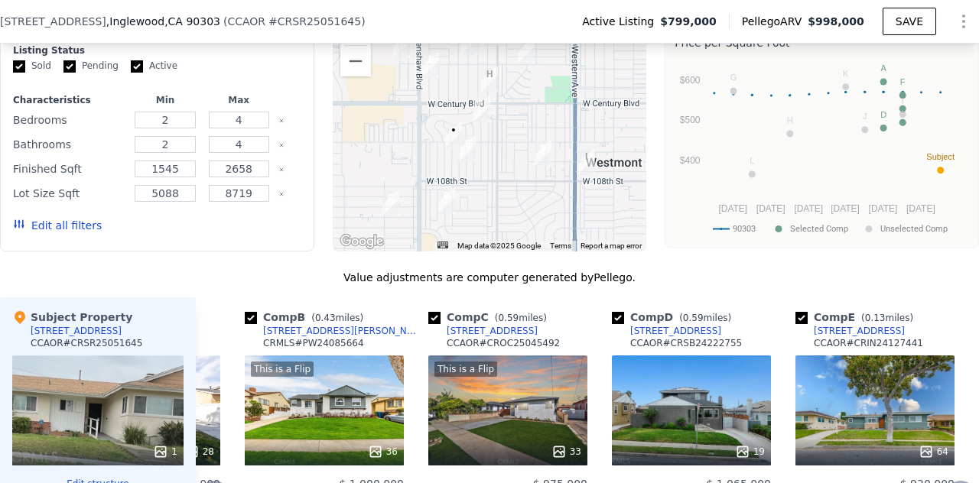
click at [433, 324] on input "checkbox" at bounding box center [434, 318] width 12 height 12
checkbox input "false"
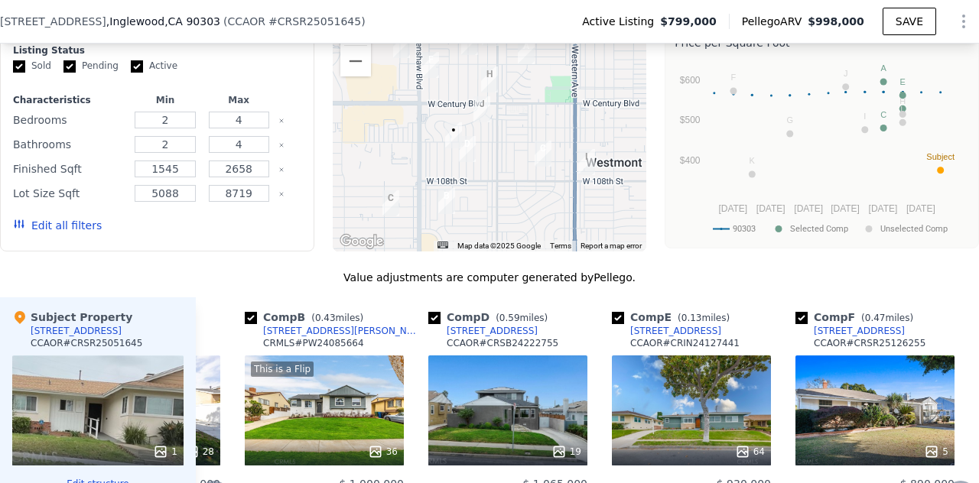
click at [433, 324] on input "checkbox" at bounding box center [434, 318] width 12 height 12
checkbox input "false"
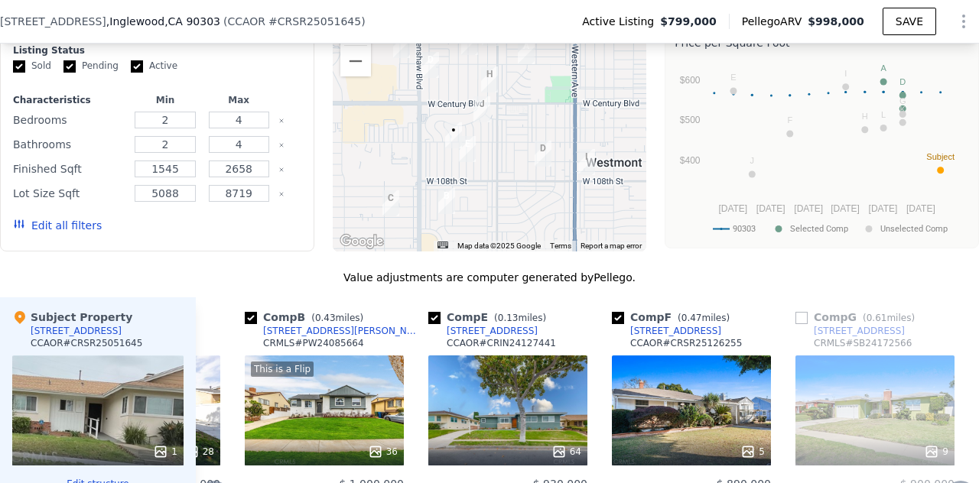
click at [433, 324] on input "checkbox" at bounding box center [434, 318] width 12 height 12
checkbox input "false"
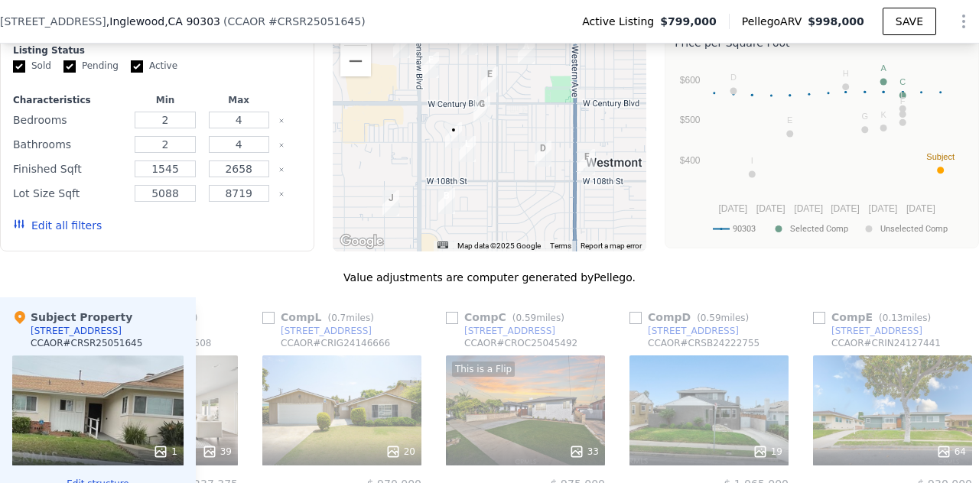
scroll to position [0, 1426]
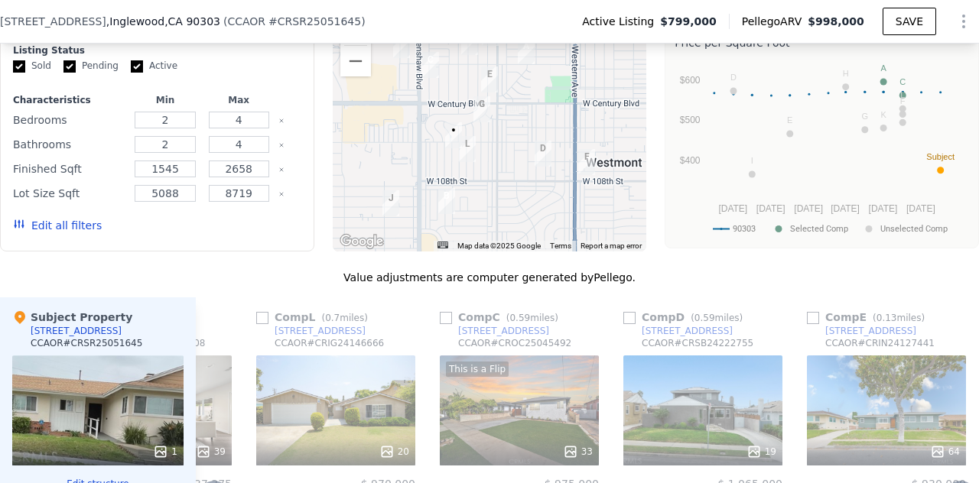
click at [632, 324] on input "checkbox" at bounding box center [629, 318] width 12 height 12
checkbox input "true"
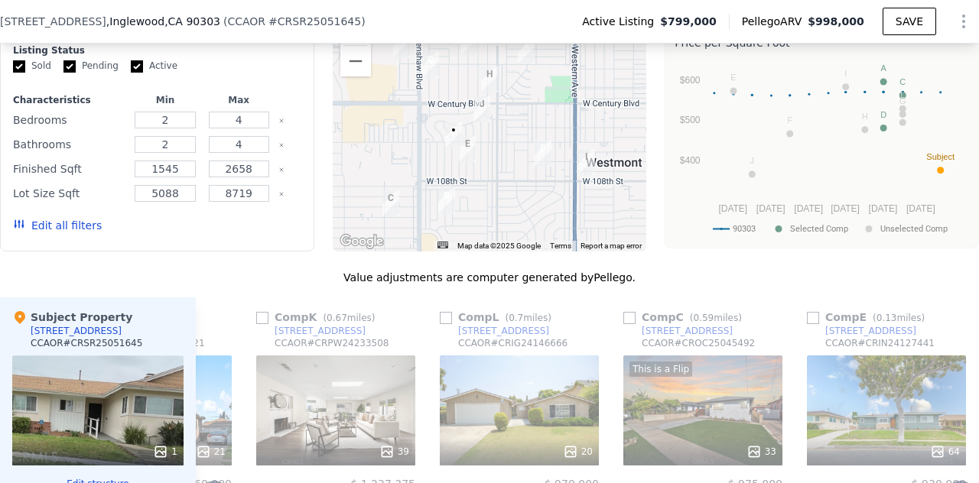
click at [810, 324] on input "checkbox" at bounding box center [813, 318] width 12 height 12
checkbox input "true"
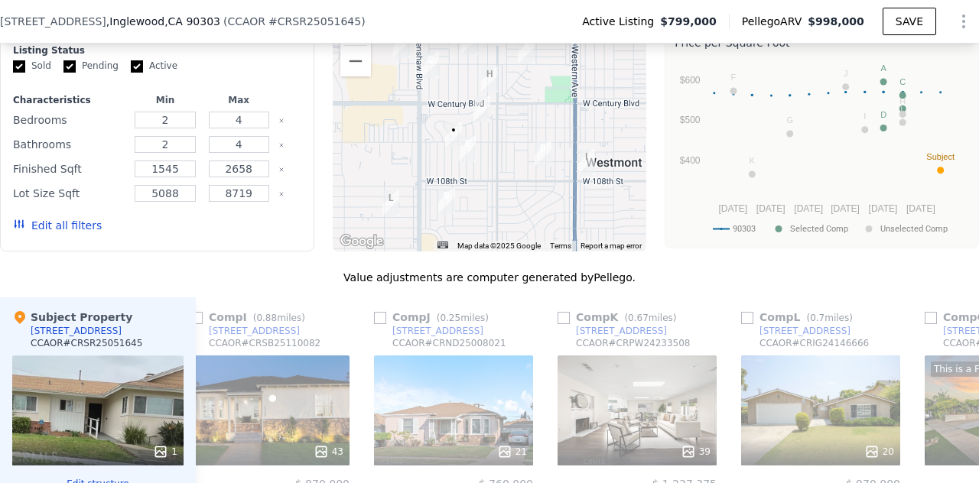
scroll to position [0, 1307]
click at [379, 324] on input "checkbox" at bounding box center [381, 318] width 12 height 12
checkbox input "true"
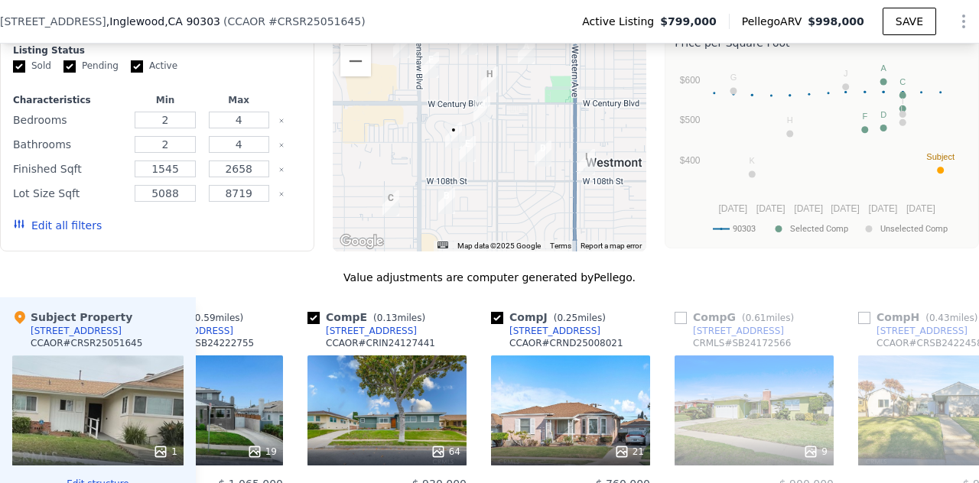
scroll to position [0, 633]
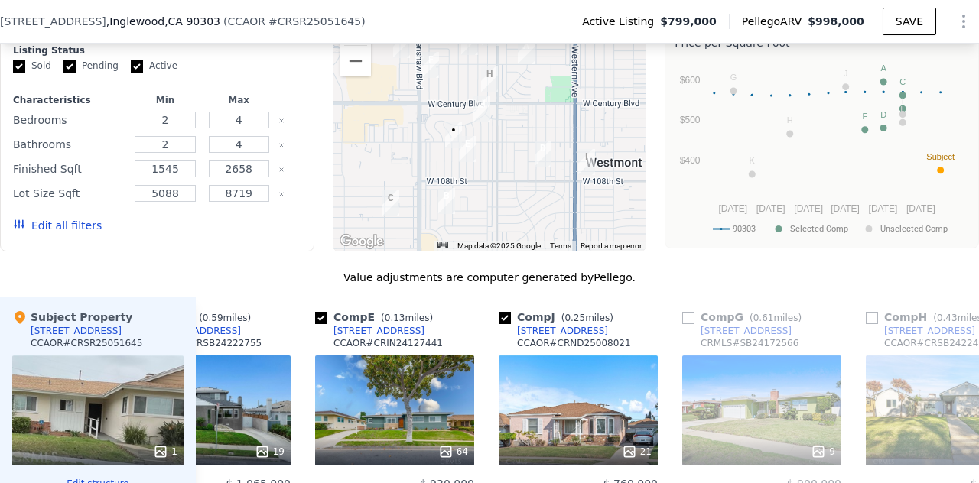
click at [133, 73] on input "Active" at bounding box center [137, 66] width 12 height 12
checkbox input "false"
click at [223, 236] on button "Update Search" at bounding box center [242, 225] width 115 height 21
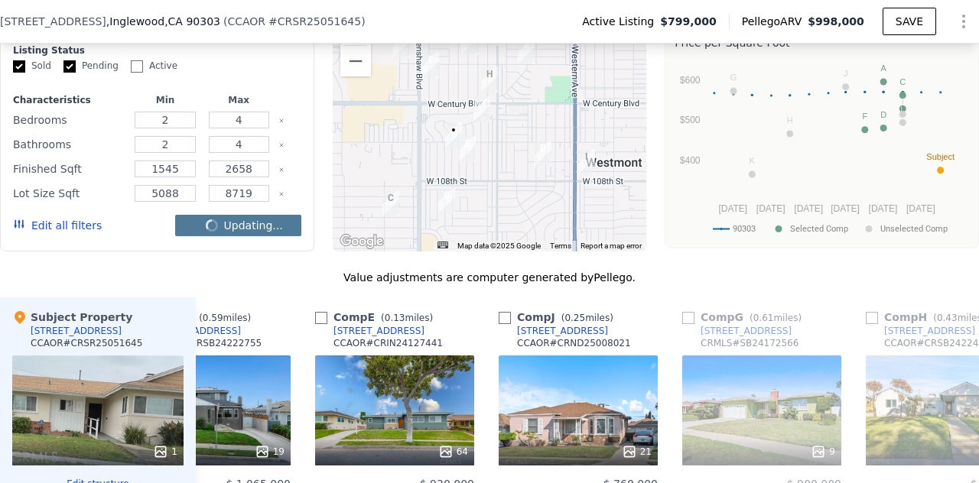
checkbox input "false"
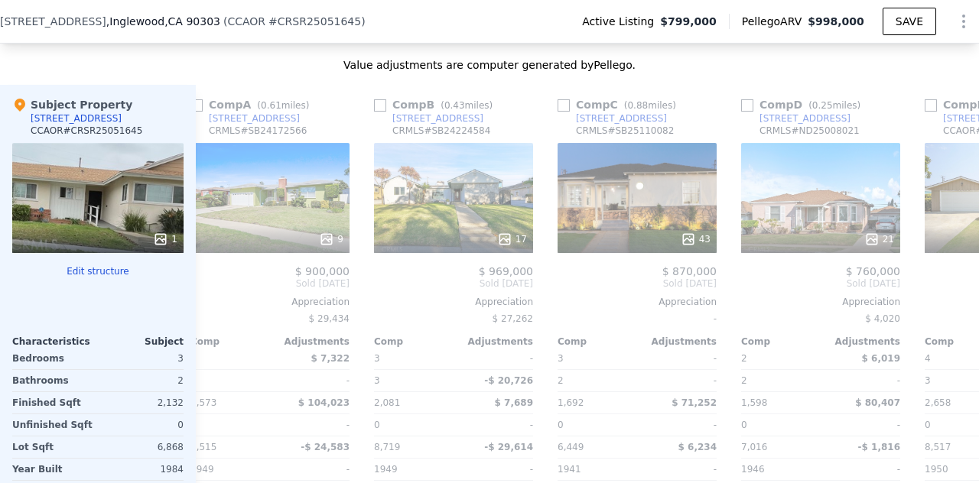
scroll to position [0, 0]
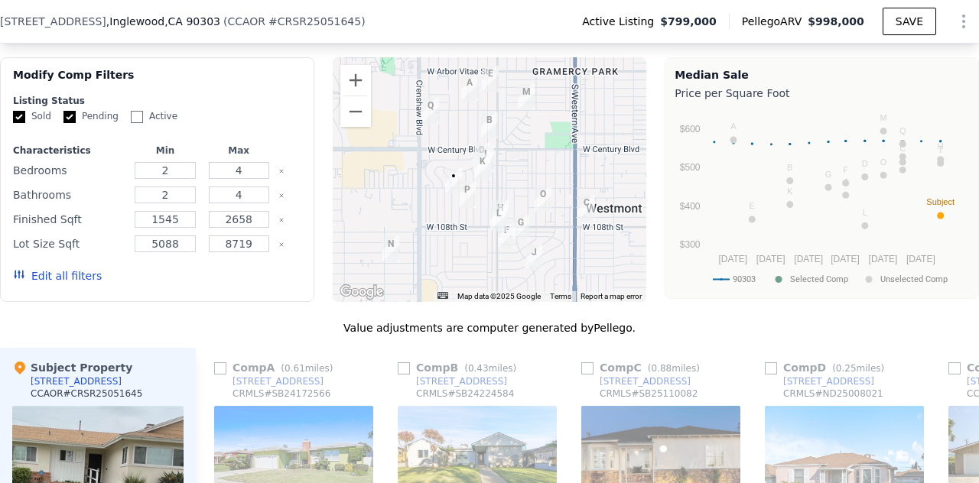
scroll to position [1216, 0]
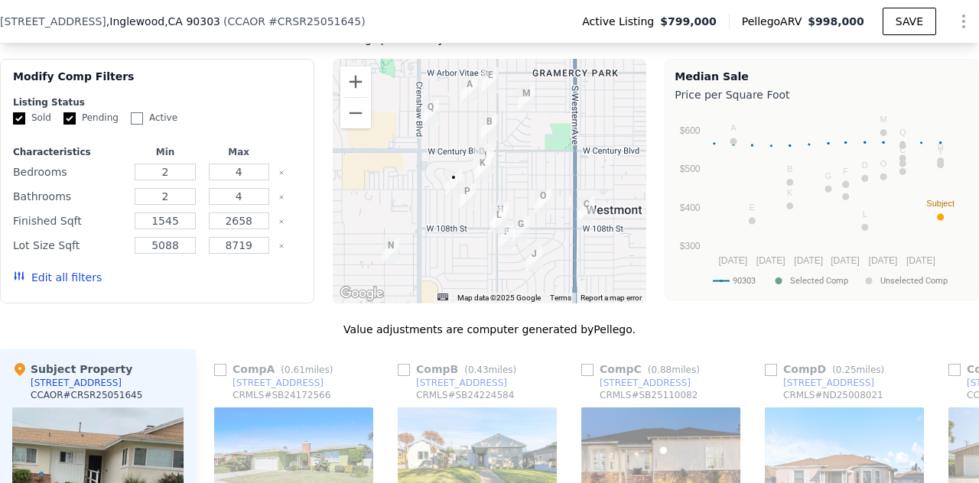
click at [460, 209] on img "10524 S 4th Ave" at bounding box center [467, 196] width 17 height 26
click at [461, 209] on img "10524 S 4th Ave" at bounding box center [467, 196] width 17 height 26
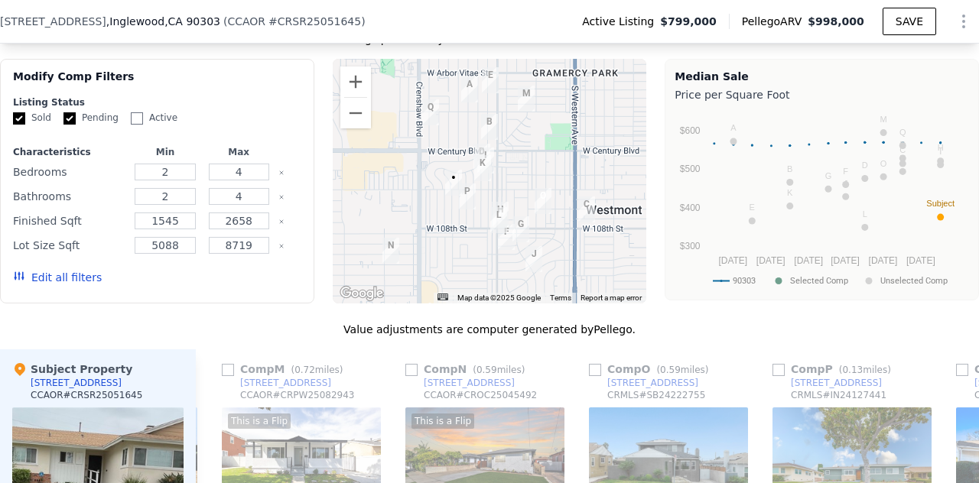
scroll to position [0, 2247]
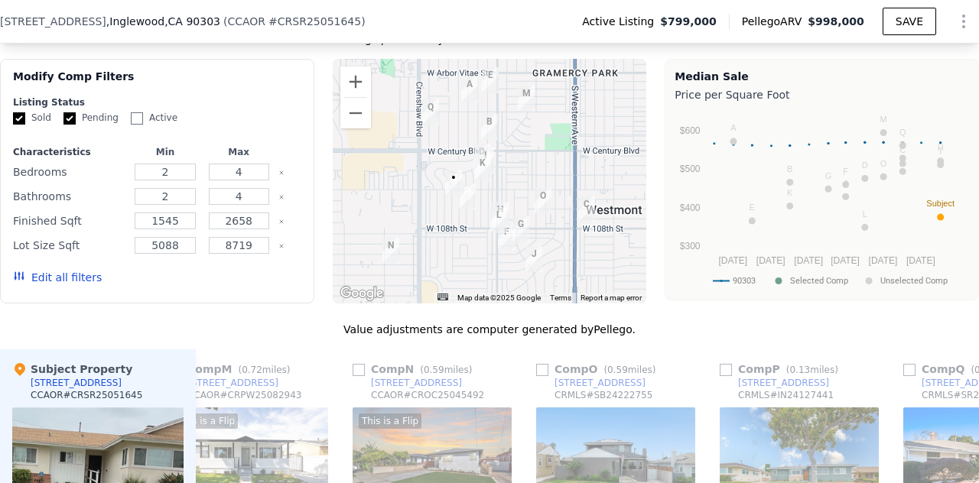
click at [728, 376] on input "checkbox" at bounding box center [725, 370] width 12 height 12
checkbox input "true"
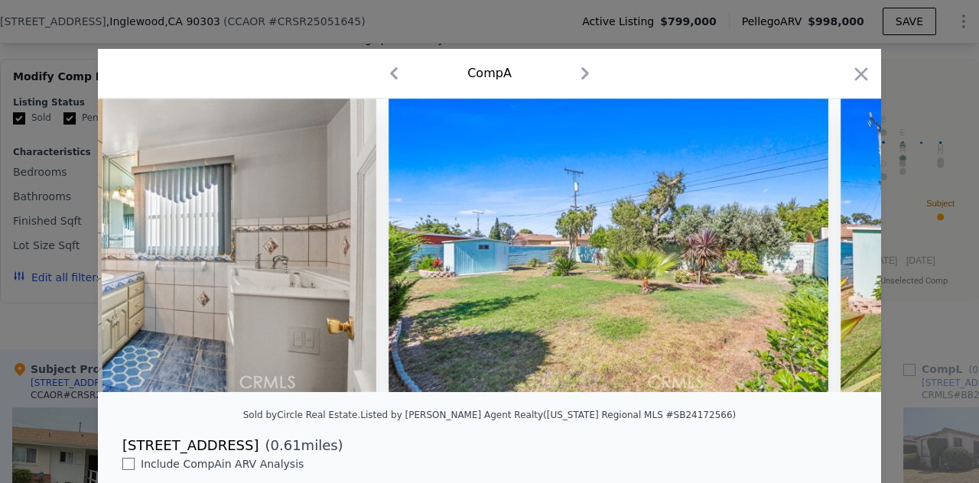
scroll to position [0, 2924]
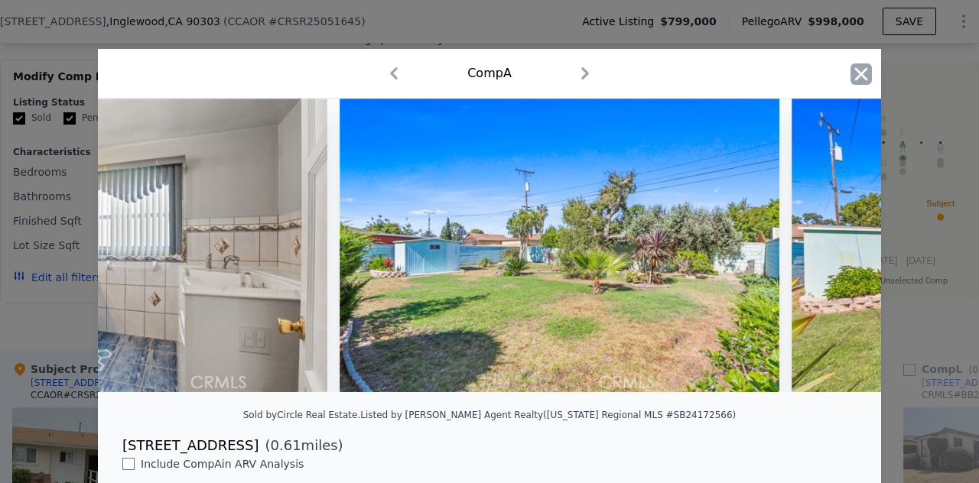
click at [858, 76] on icon "button" at bounding box center [860, 73] width 21 height 21
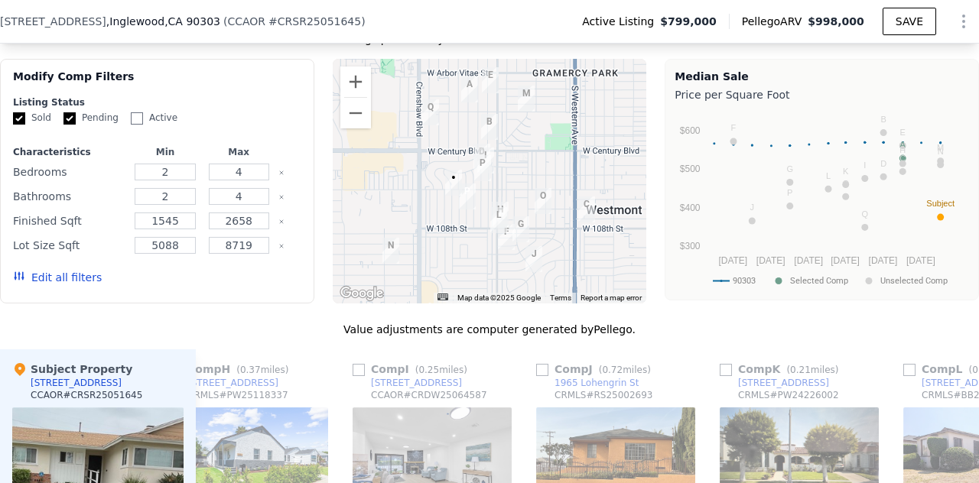
click at [474, 181] on img "10232 S 2nd Ave" at bounding box center [482, 168] width 17 height 26
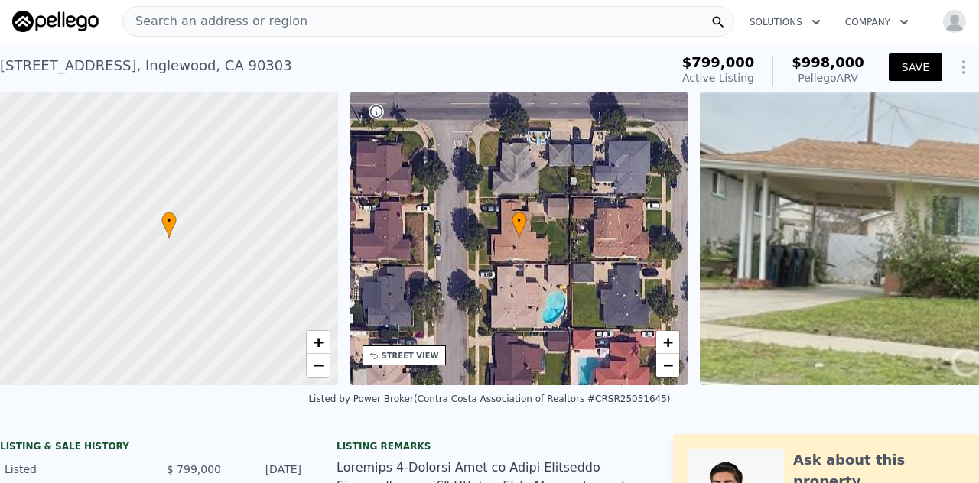
click at [907, 70] on button "SAVE" at bounding box center [915, 68] width 54 height 28
click at [954, 67] on icon "Show Options" at bounding box center [963, 67] width 18 height 18
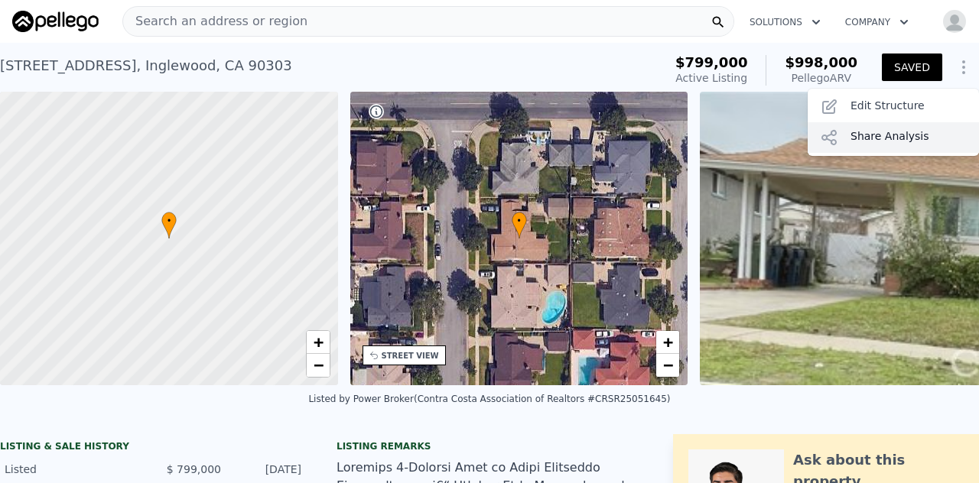
click at [864, 140] on div "Share Analysis" at bounding box center [892, 137] width 171 height 31
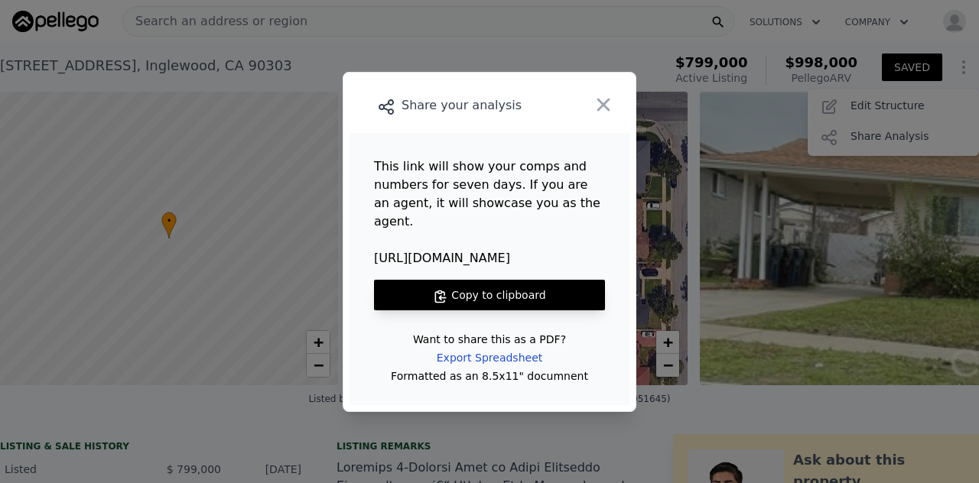
click at [466, 284] on button "Copy to clipboard" at bounding box center [489, 295] width 231 height 31
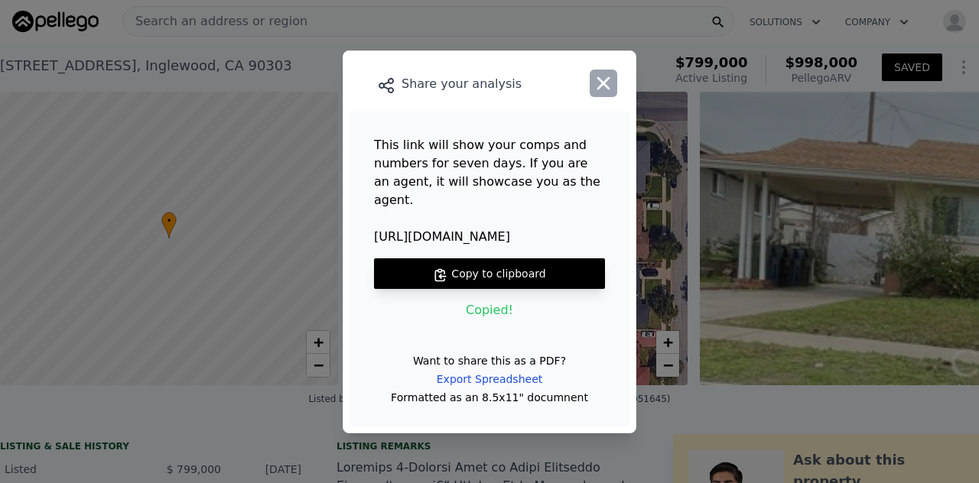
checkbox input "true"
type input "1.5"
click at [599, 89] on icon "button" at bounding box center [603, 82] width 13 height 13
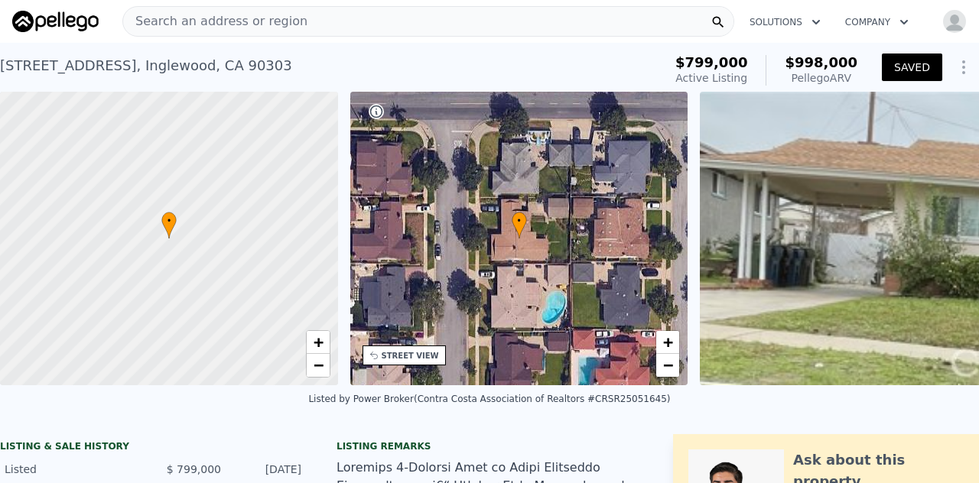
click at [942, 18] on img "button" at bounding box center [954, 21] width 24 height 24
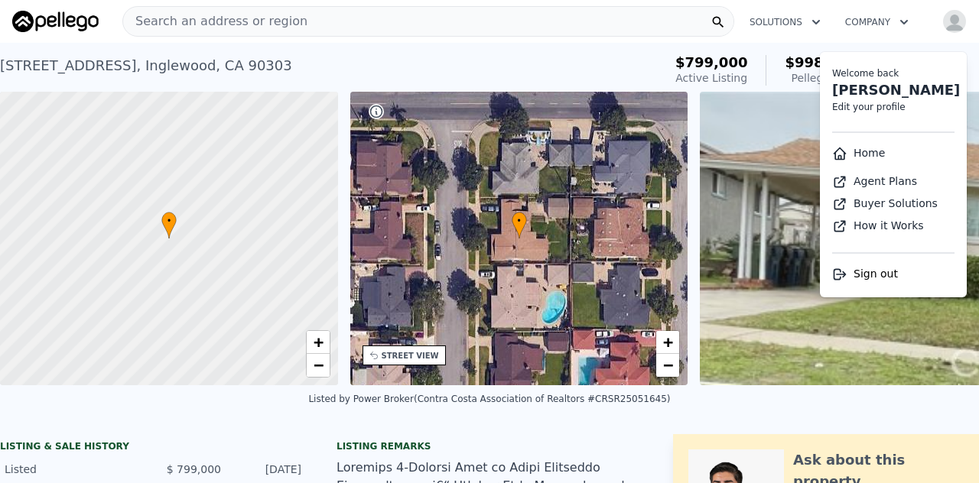
click at [858, 90] on link "Gus Salcedo" at bounding box center [896, 90] width 128 height 16
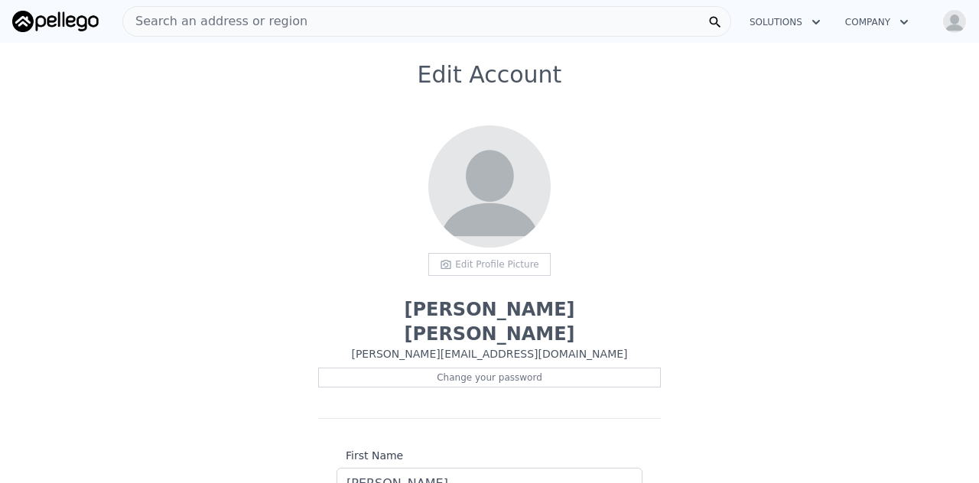
click at [459, 262] on div "Edit Profile Picture" at bounding box center [489, 264] width 122 height 23
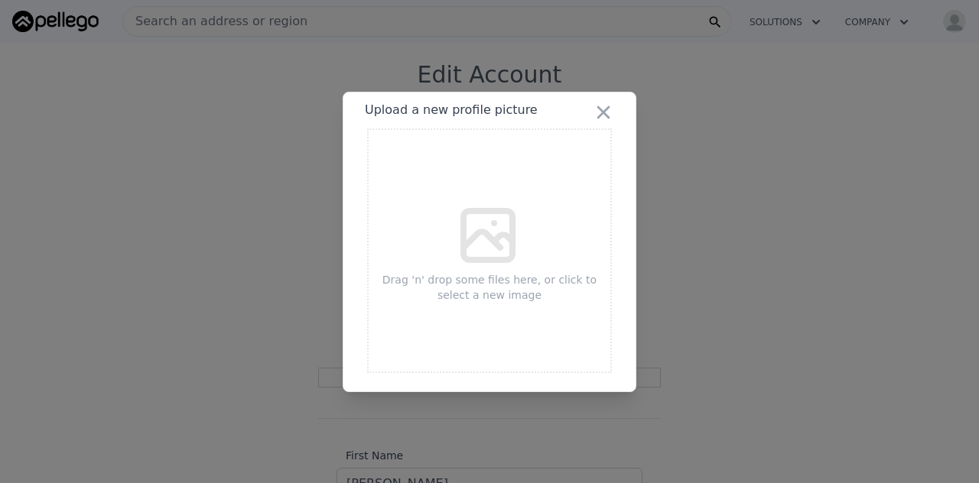
click at [483, 242] on icon at bounding box center [487, 235] width 73 height 73
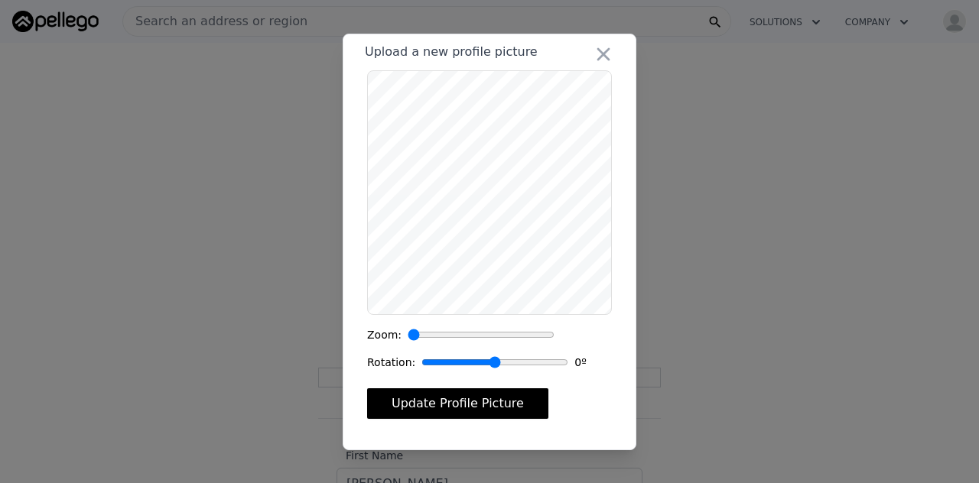
click at [445, 409] on button "Update Profile Picture" at bounding box center [457, 403] width 181 height 31
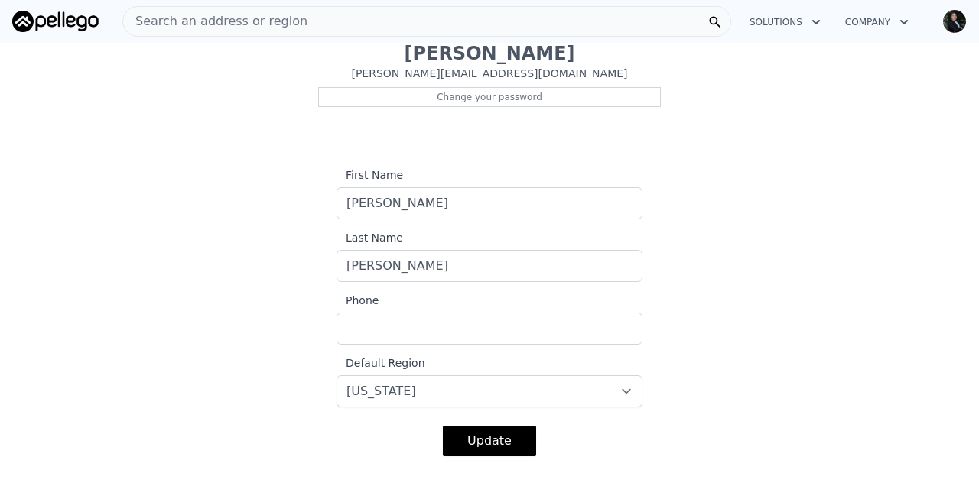
scroll to position [352, 0]
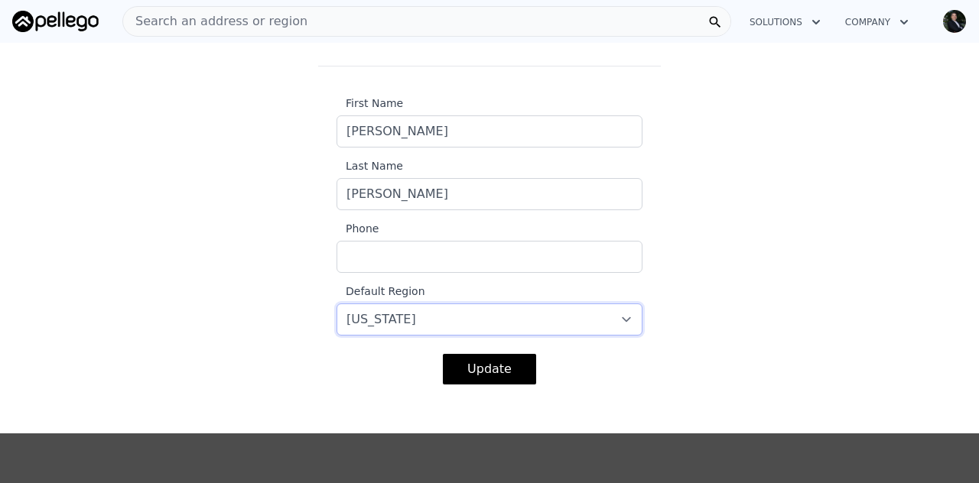
click at [620, 304] on select "-- select -- California Washington Florida Illinois Texas Colorado" at bounding box center [489, 320] width 306 height 32
select select "6"
click at [336, 304] on select "-- select -- California Washington Florida Illinois Texas Colorado" at bounding box center [489, 320] width 306 height 32
click at [453, 241] on input "Phone" at bounding box center [489, 257] width 306 height 32
type input "6612355512"
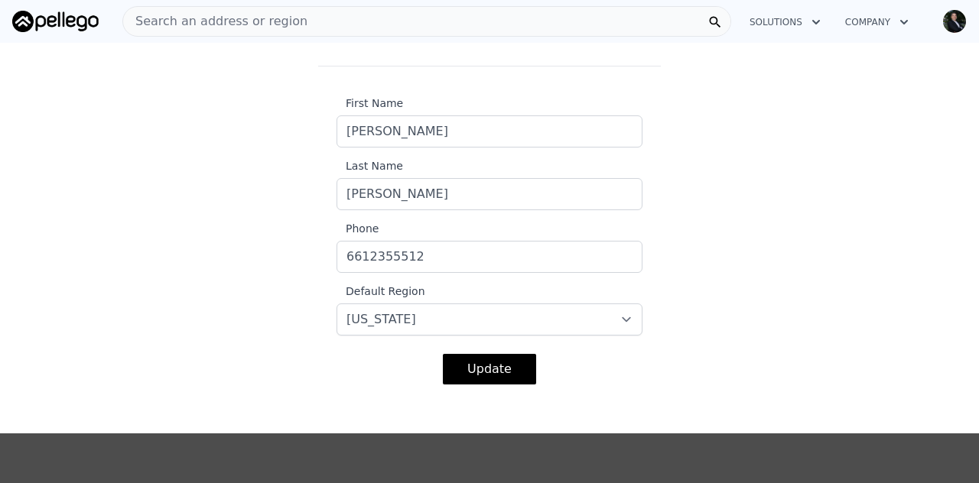
click at [472, 354] on button "Update" at bounding box center [489, 369] width 93 height 31
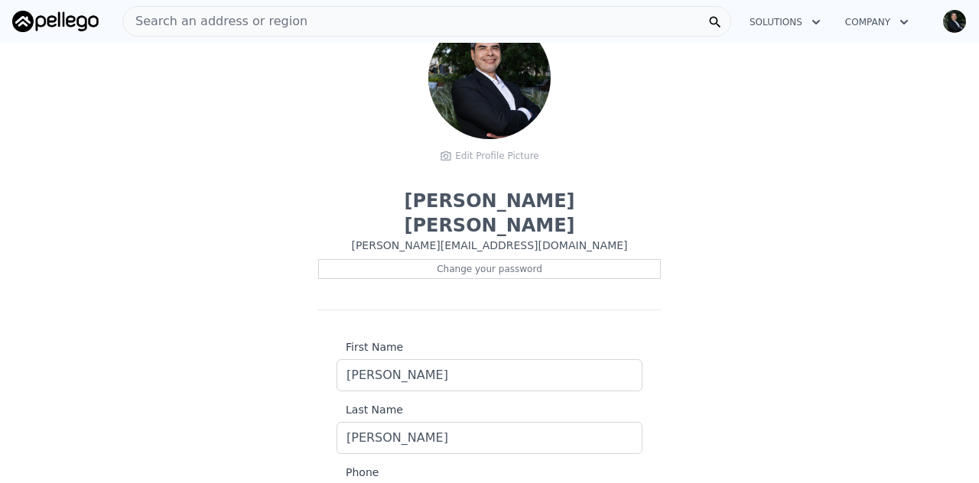
scroll to position [0, 0]
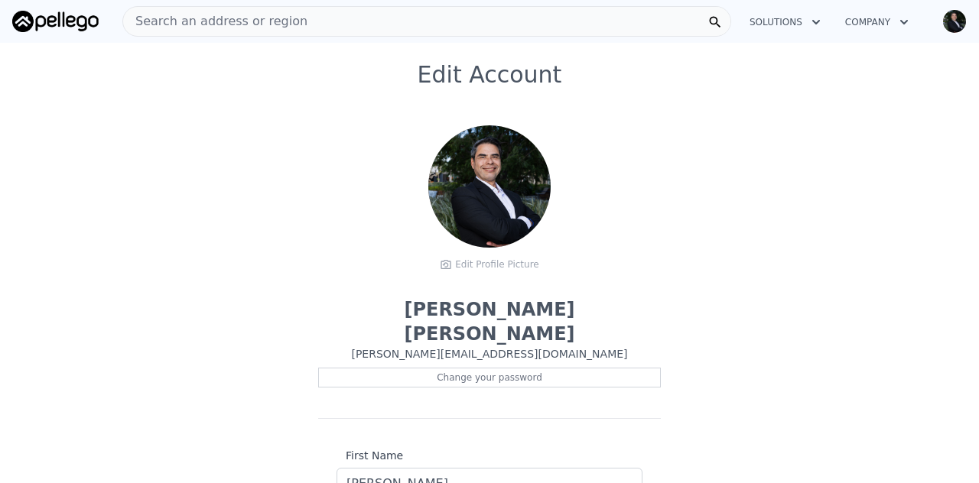
click at [901, 22] on icon "button" at bounding box center [903, 22] width 15 height 18
click at [818, 21] on icon "button" at bounding box center [815, 22] width 15 height 18
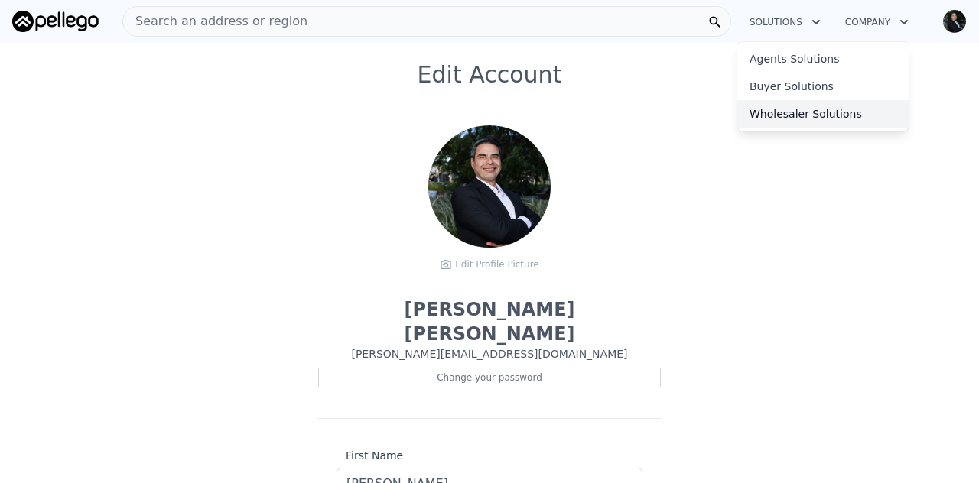
click at [830, 115] on link "Wholesaler Solutions" at bounding box center [822, 114] width 171 height 28
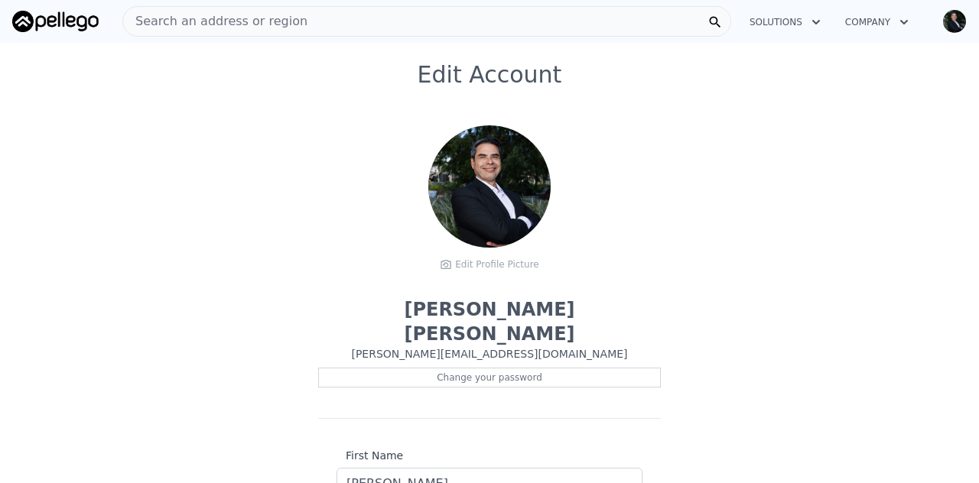
click at [43, 31] on img at bounding box center [55, 21] width 86 height 21
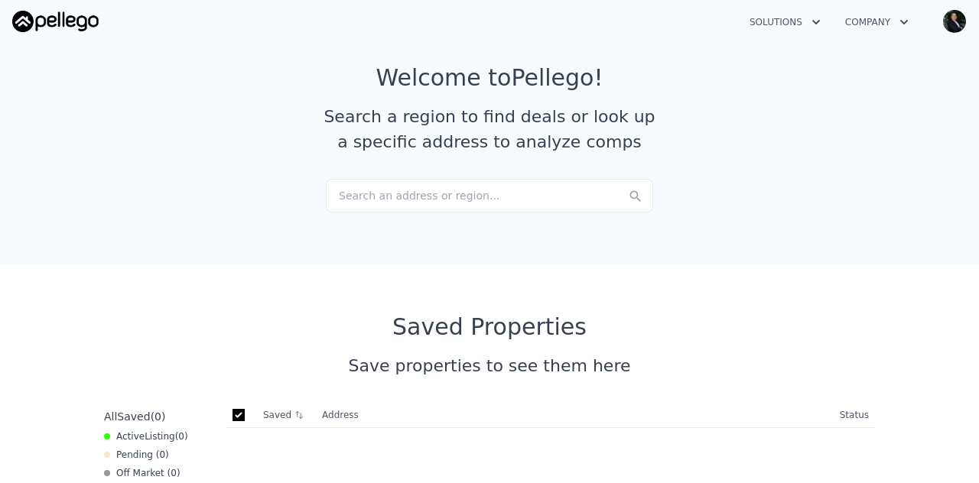
scroll to position [67, 0]
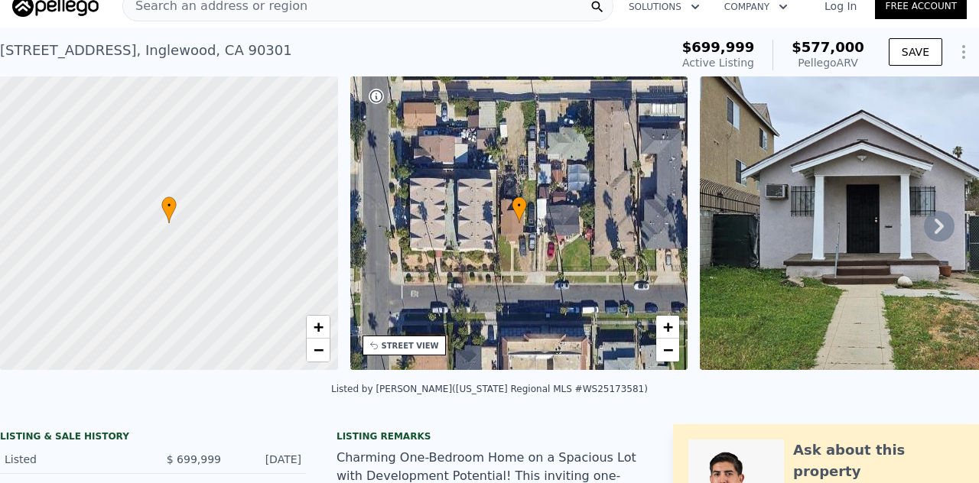
scroll to position [15, 0]
click at [924, 229] on icon at bounding box center [939, 227] width 31 height 31
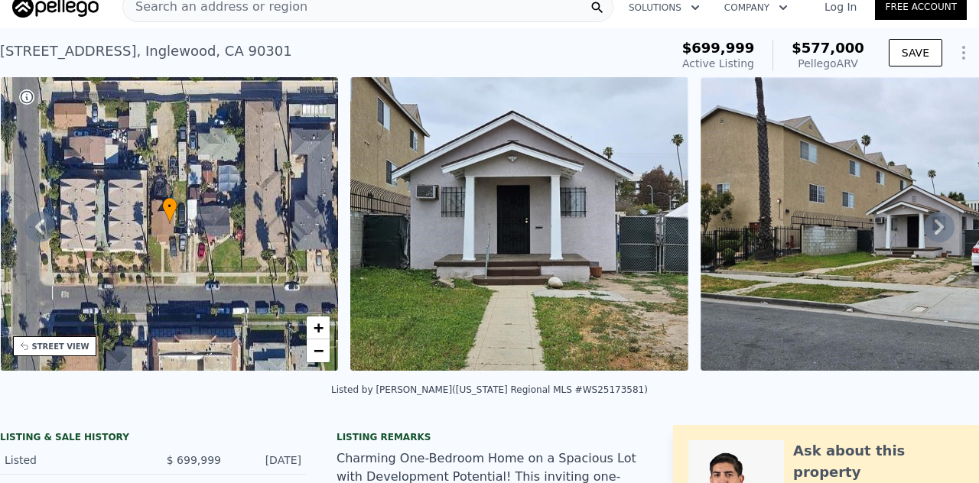
click at [924, 229] on icon at bounding box center [939, 227] width 31 height 31
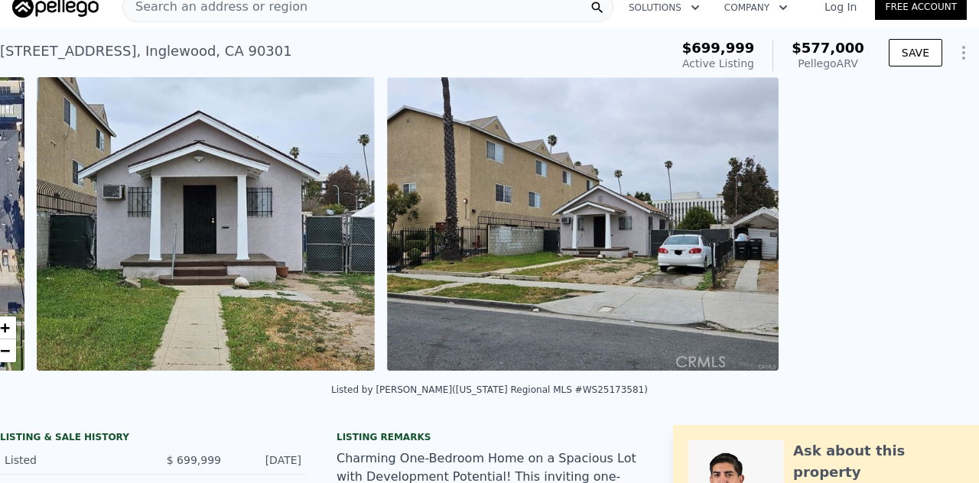
scroll to position [0, 700]
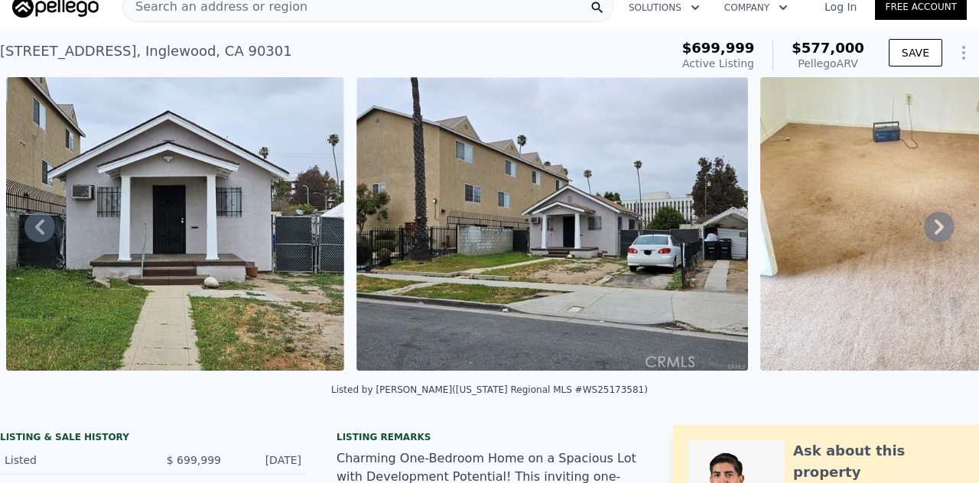
click at [924, 229] on icon at bounding box center [939, 227] width 31 height 31
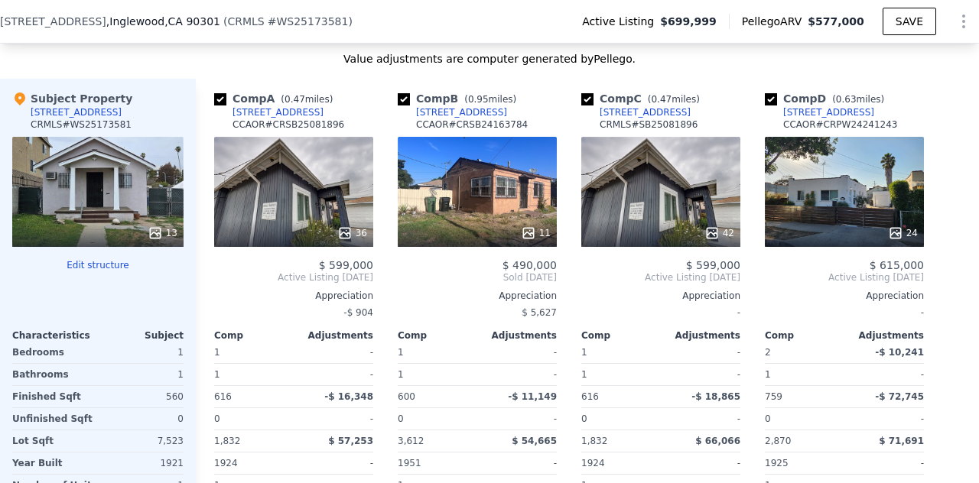
scroll to position [1589, 0]
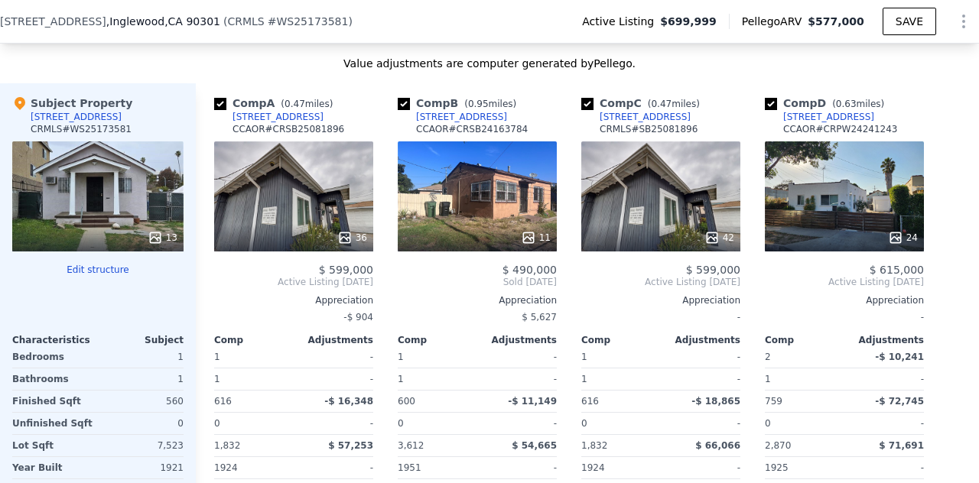
click at [518, 210] on div "11" at bounding box center [477, 196] width 159 height 110
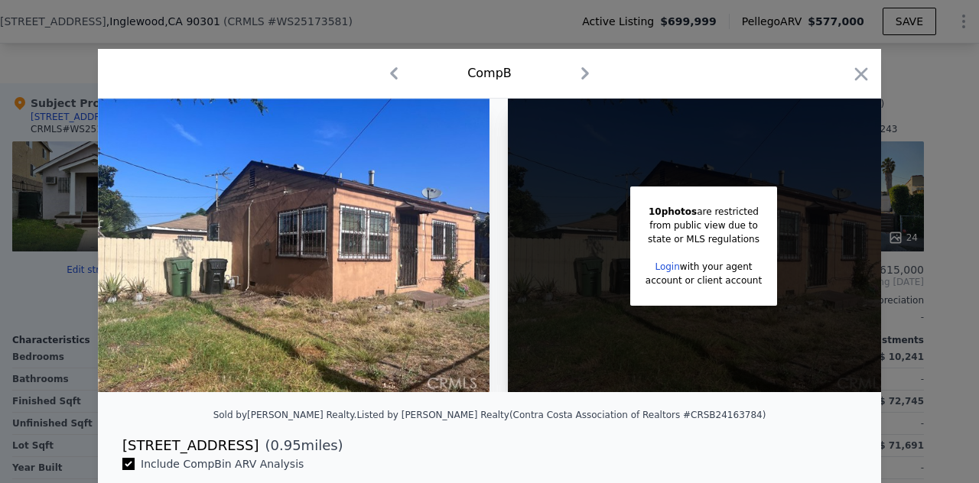
scroll to position [0, 24]
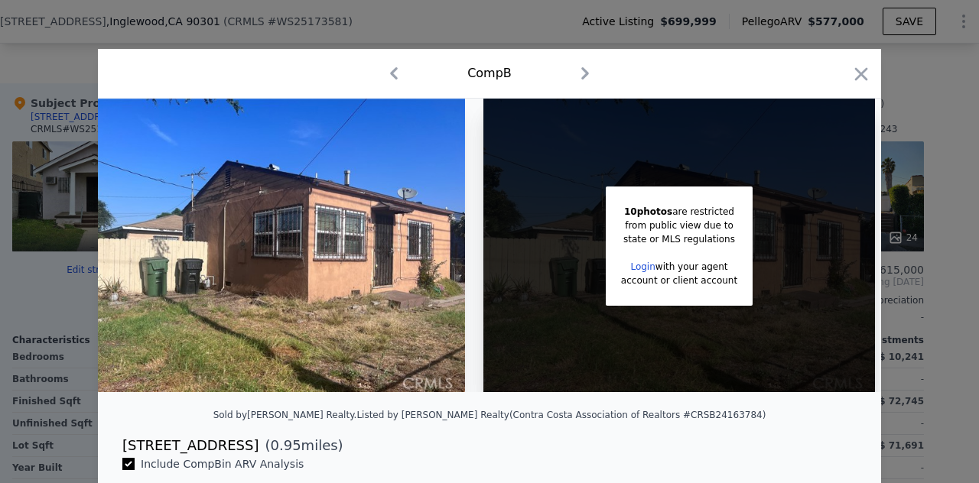
click at [637, 264] on link "Login" at bounding box center [642, 266] width 24 height 11
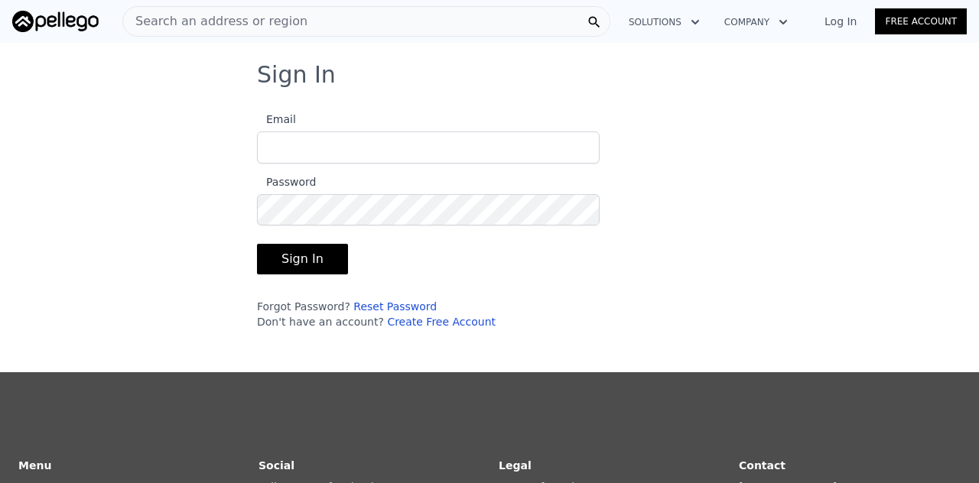
click at [427, 151] on input "Email" at bounding box center [428, 147] width 343 height 32
click at [232, 157] on div "Sign In Email Password Sign In Forgot Password? Reset Password Don't have an ac…" at bounding box center [489, 201] width 514 height 281
click at [912, 19] on link "Free Account" at bounding box center [921, 21] width 92 height 26
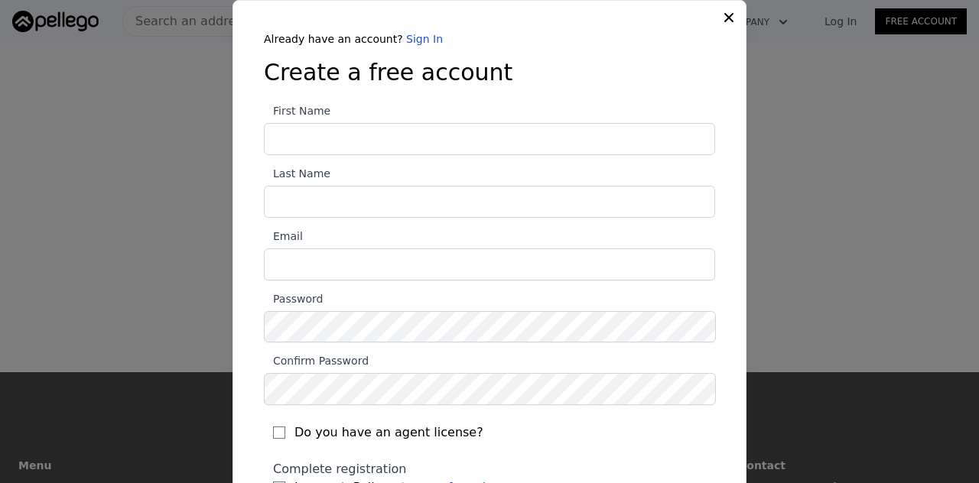
click at [383, 141] on input "First Name" at bounding box center [489, 139] width 451 height 32
type input "[PERSON_NAME]"
type input "integrated.all@gmail.com"
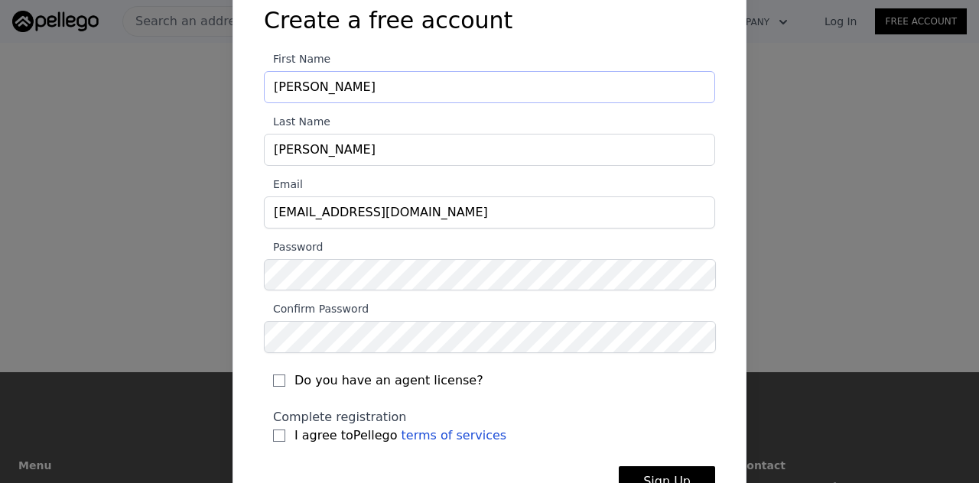
scroll to position [95, 0]
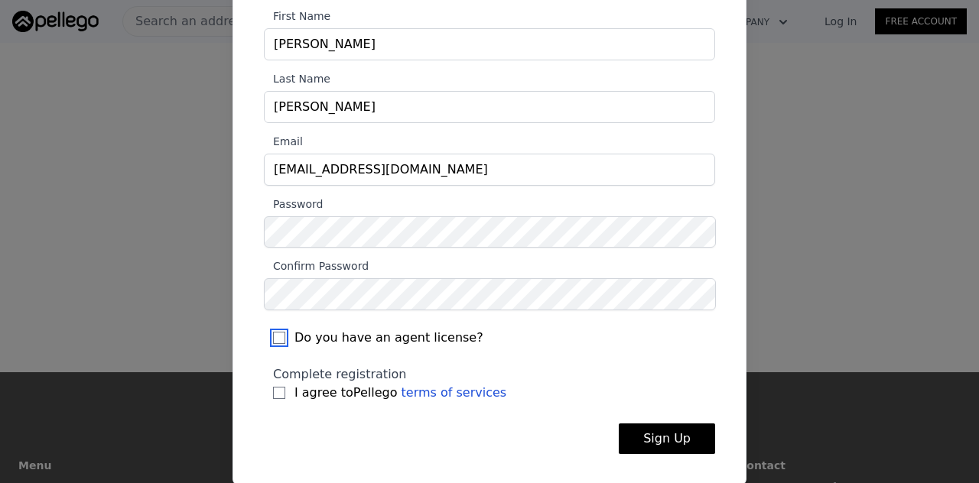
click at [273, 339] on input "Do you have an agent license?" at bounding box center [279, 338] width 12 height 12
checkbox input "true"
click at [273, 393] on input "I agree to Pellego terms of services" at bounding box center [279, 393] width 12 height 12
checkbox input "true"
click at [654, 440] on button "Sign Up" at bounding box center [666, 439] width 96 height 31
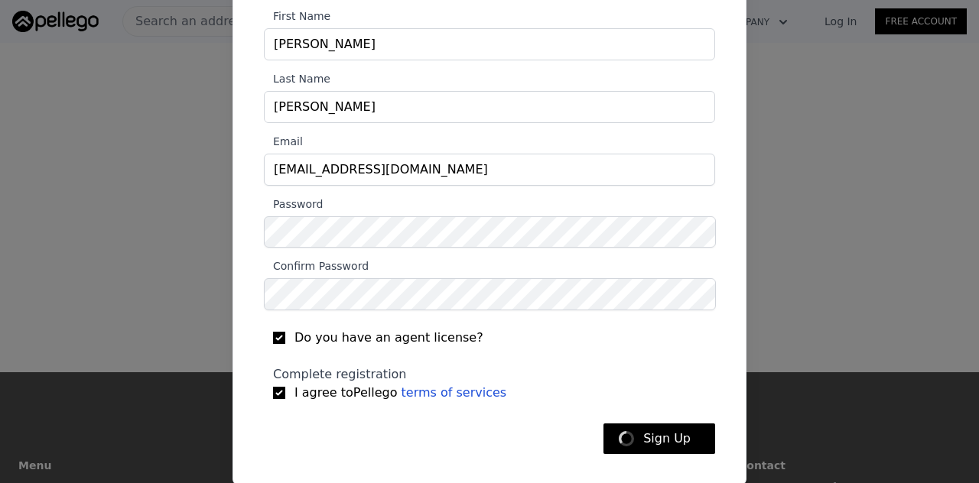
type input "integrated.all@gmail.com"
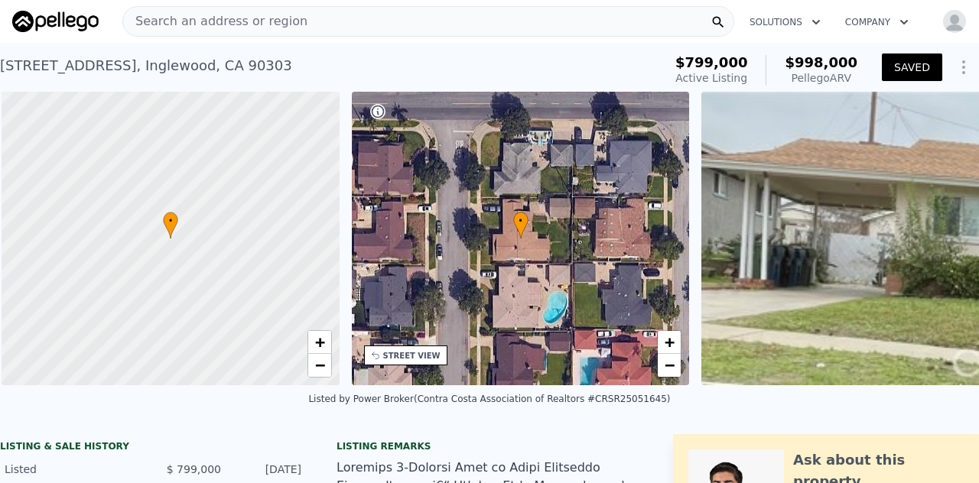
scroll to position [0, 6]
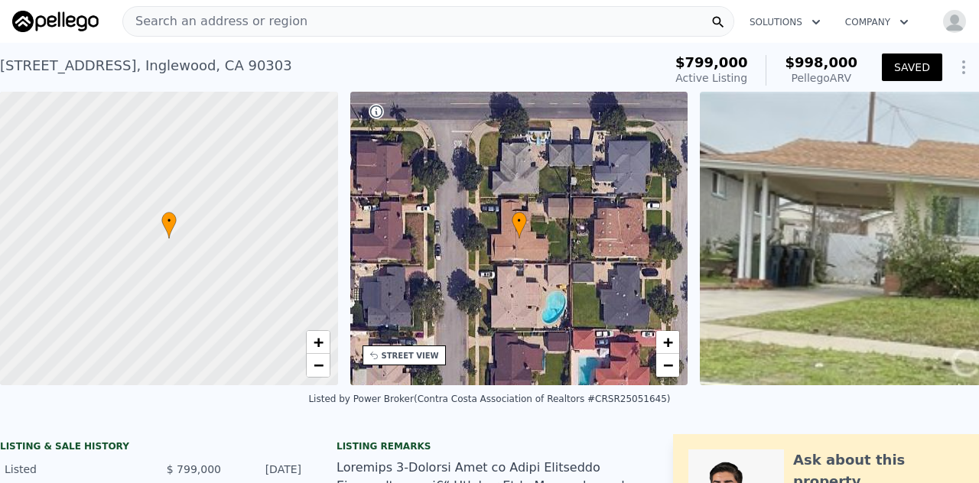
click at [50, 21] on img at bounding box center [55, 21] width 86 height 21
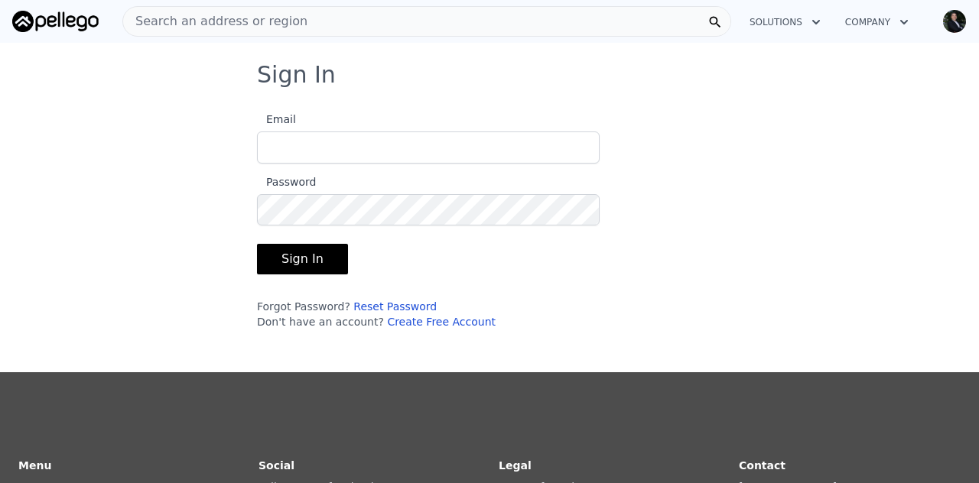
type input "[PERSON_NAME][EMAIL_ADDRESS][DOMAIN_NAME]"
click at [295, 264] on button "Sign In" at bounding box center [302, 259] width 91 height 31
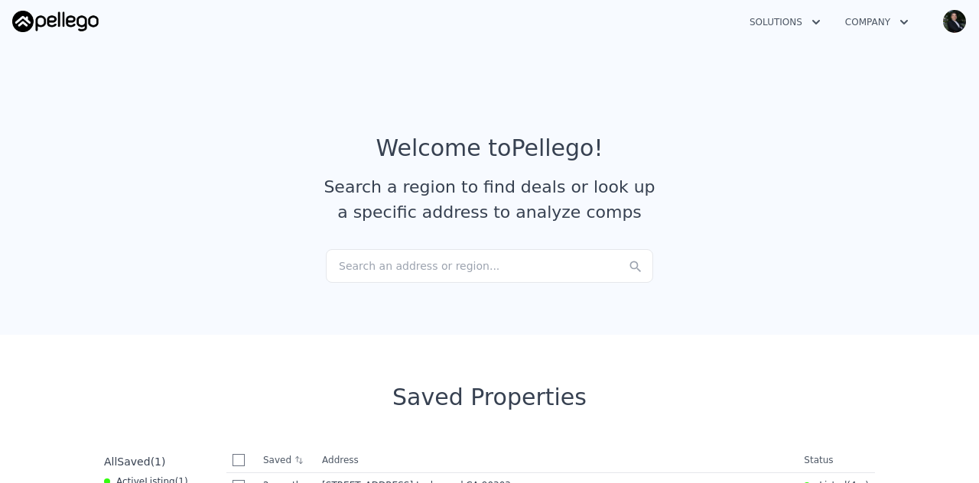
click at [953, 18] on img "button" at bounding box center [954, 21] width 24 height 24
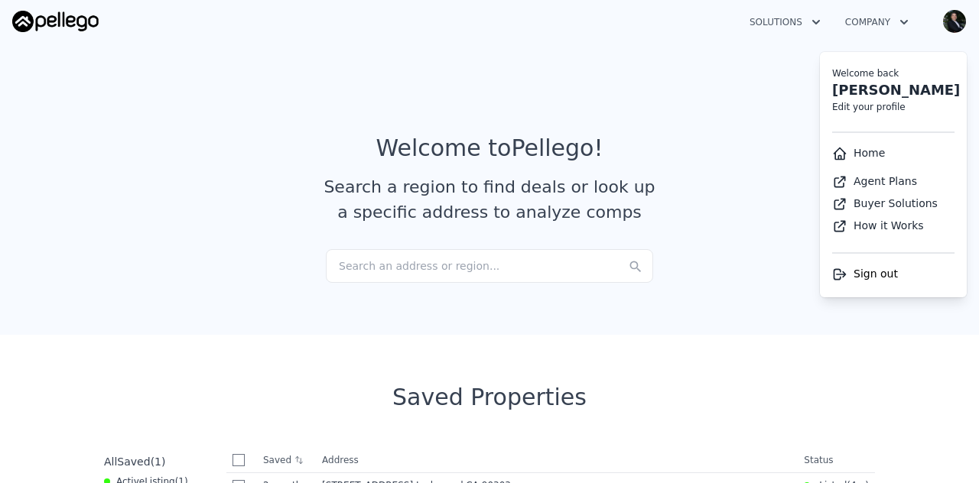
click at [888, 207] on link "Buyer Solutions" at bounding box center [885, 203] width 106 height 12
click at [858, 106] on link "Edit your profile" at bounding box center [868, 107] width 73 height 11
select select "6"
